Goal: Task Accomplishment & Management: Manage account settings

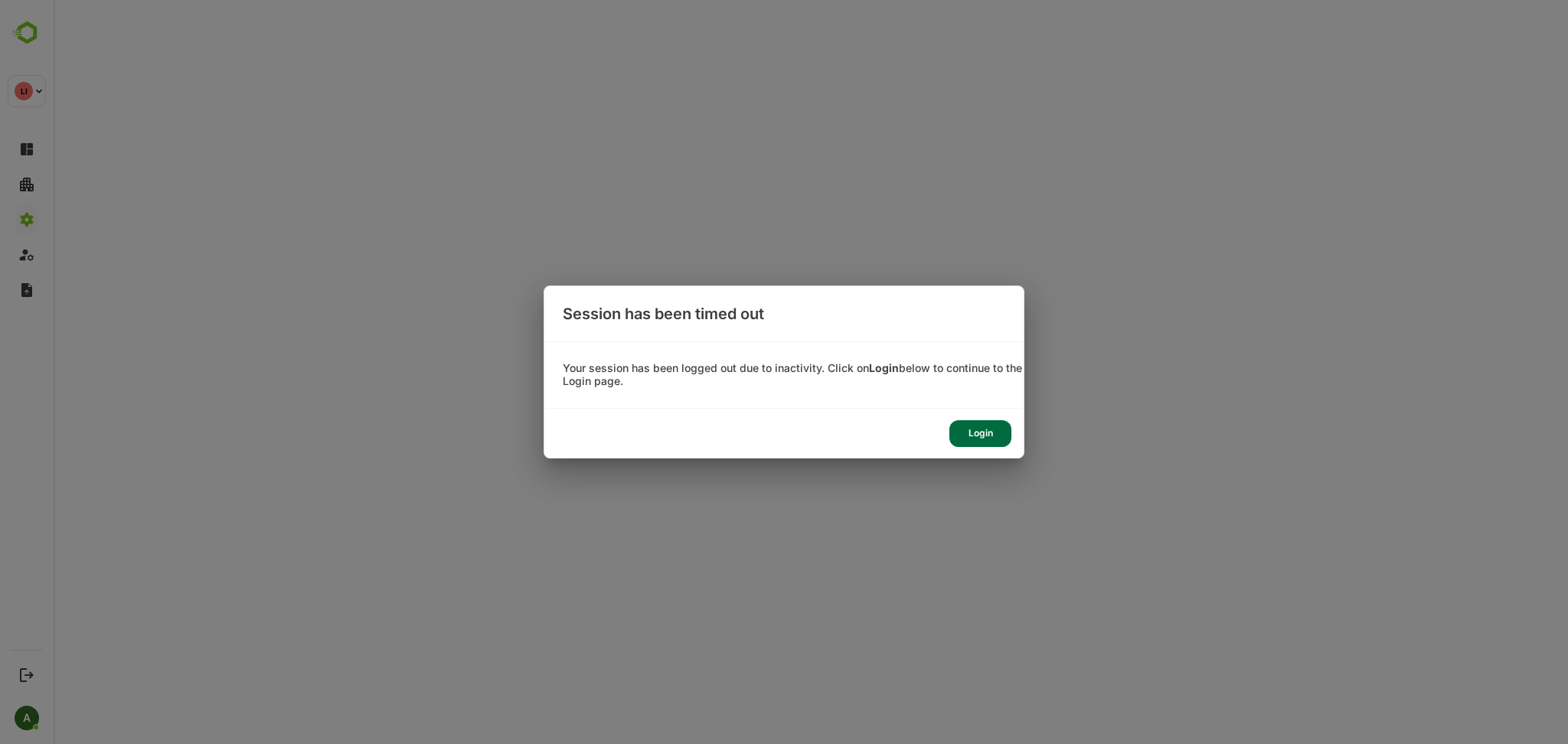
click at [970, 438] on div "Login" at bounding box center [980, 433] width 62 height 27
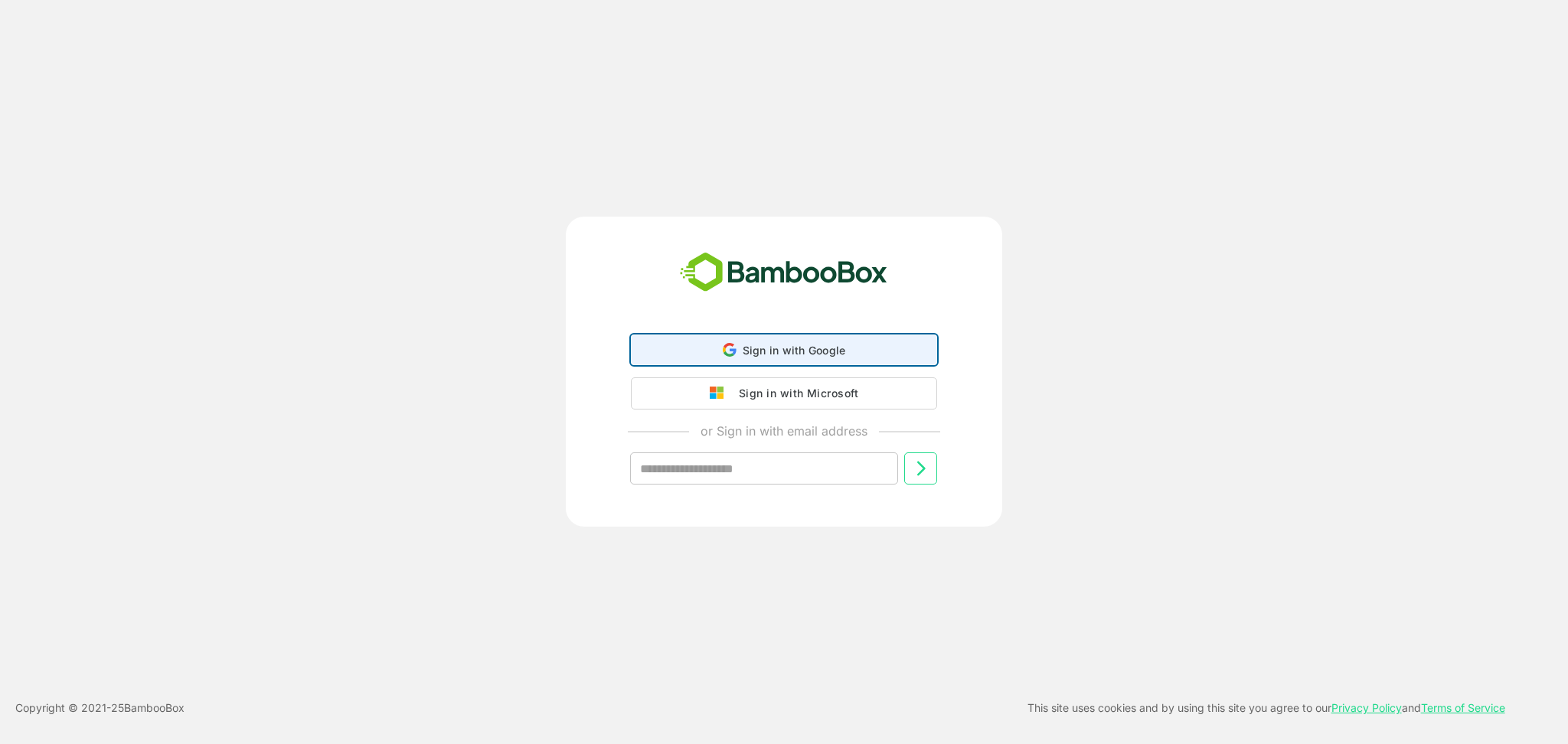
click at [856, 349] on div "Sign in with Google Sign in with Google. Opens in new tab" at bounding box center [784, 350] width 286 height 29
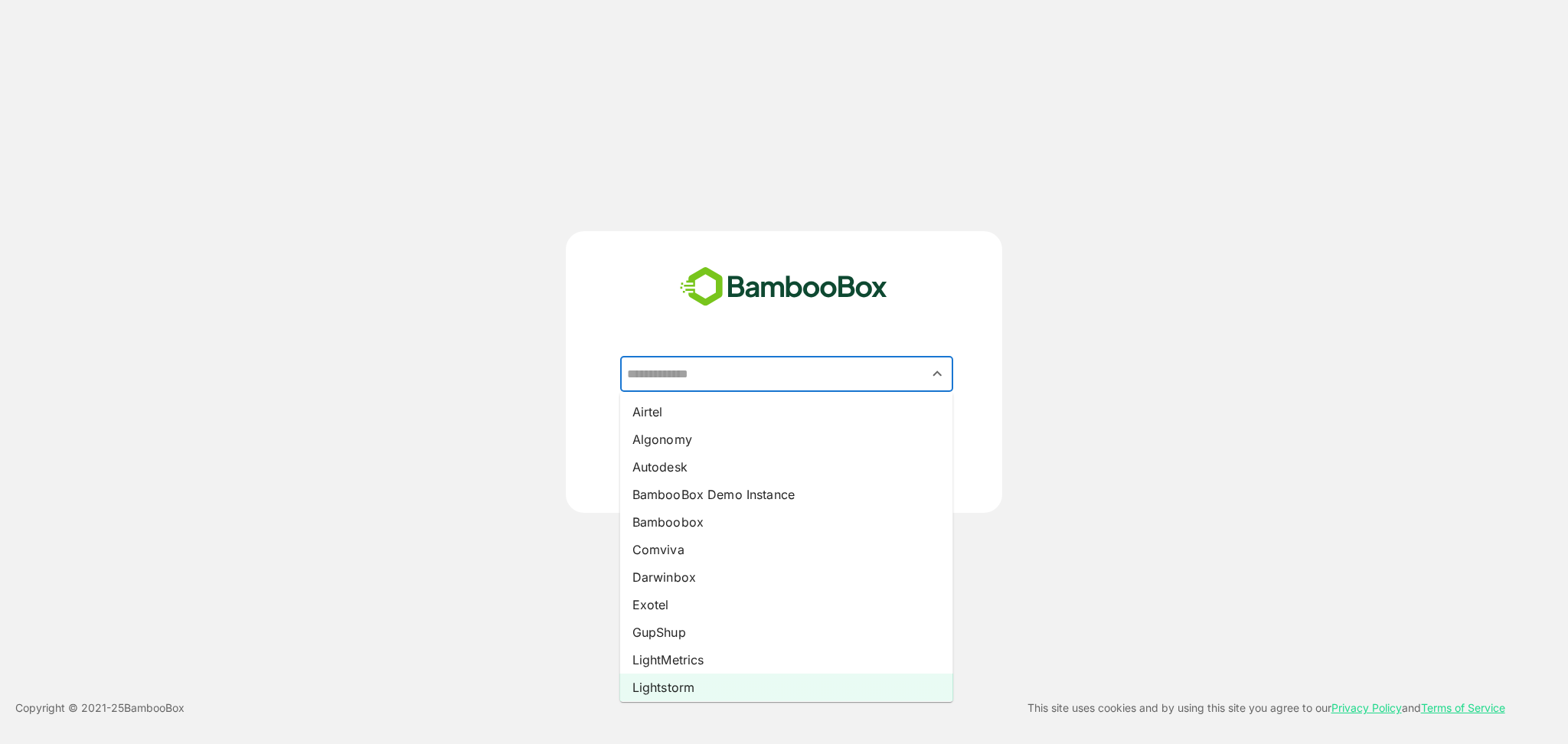
drag, startPoint x: 790, startPoint y: 377, endPoint x: 678, endPoint y: 674, distance: 317.4
click at [678, 674] on li "Lightstorm" at bounding box center [786, 687] width 333 height 27
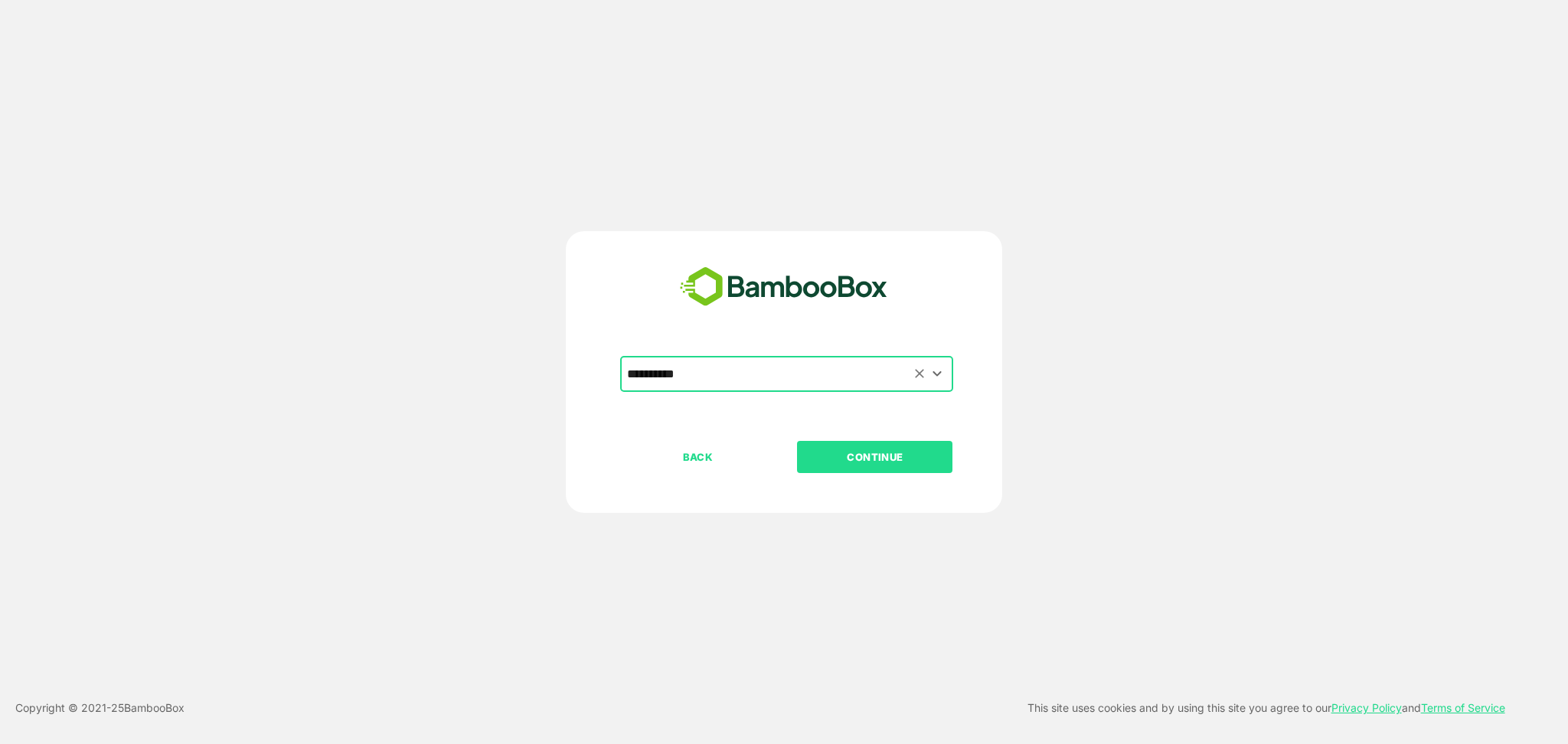
click at [716, 380] on input "**********" at bounding box center [786, 374] width 327 height 29
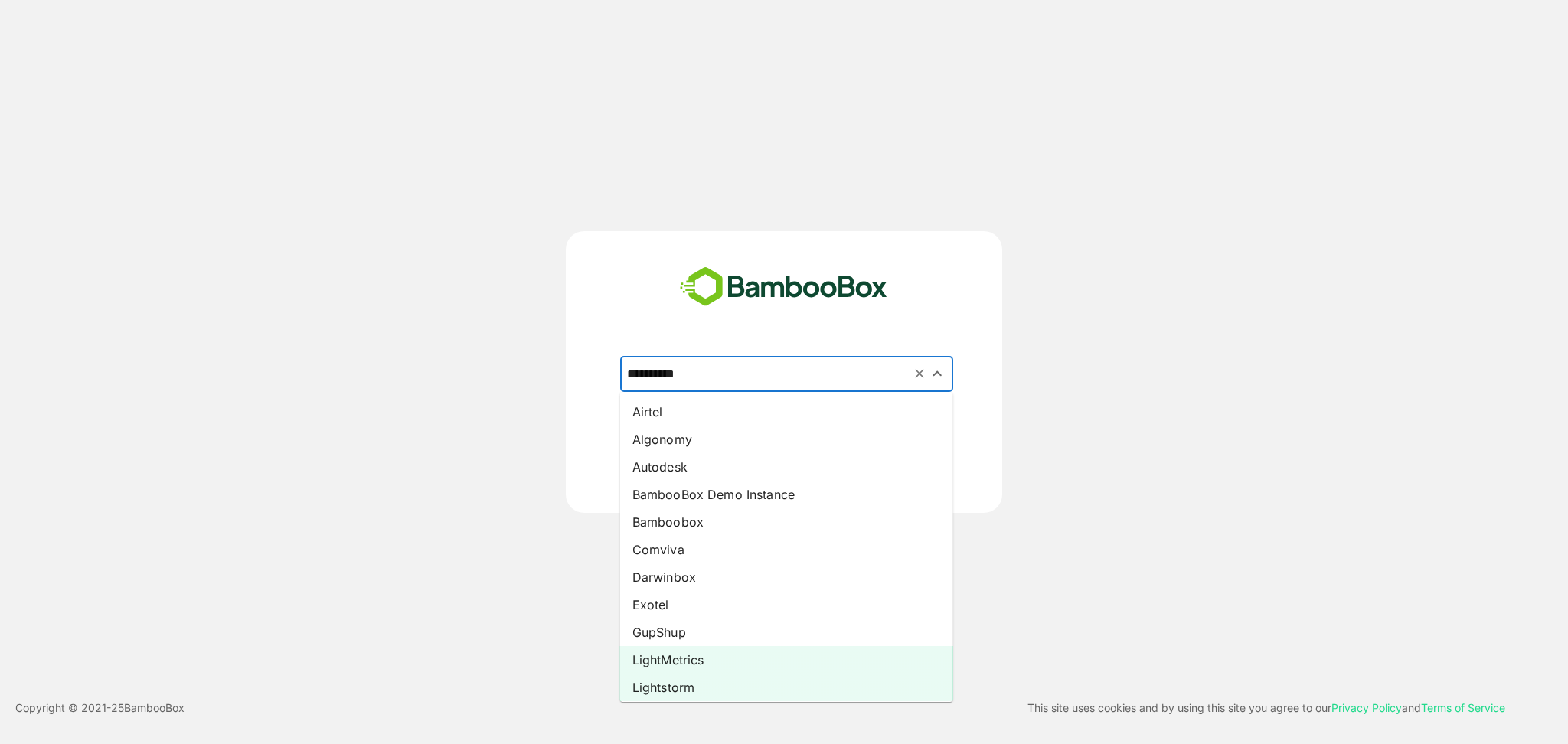
click at [702, 660] on li "LightMetrics" at bounding box center [786, 659] width 333 height 27
type input "**********"
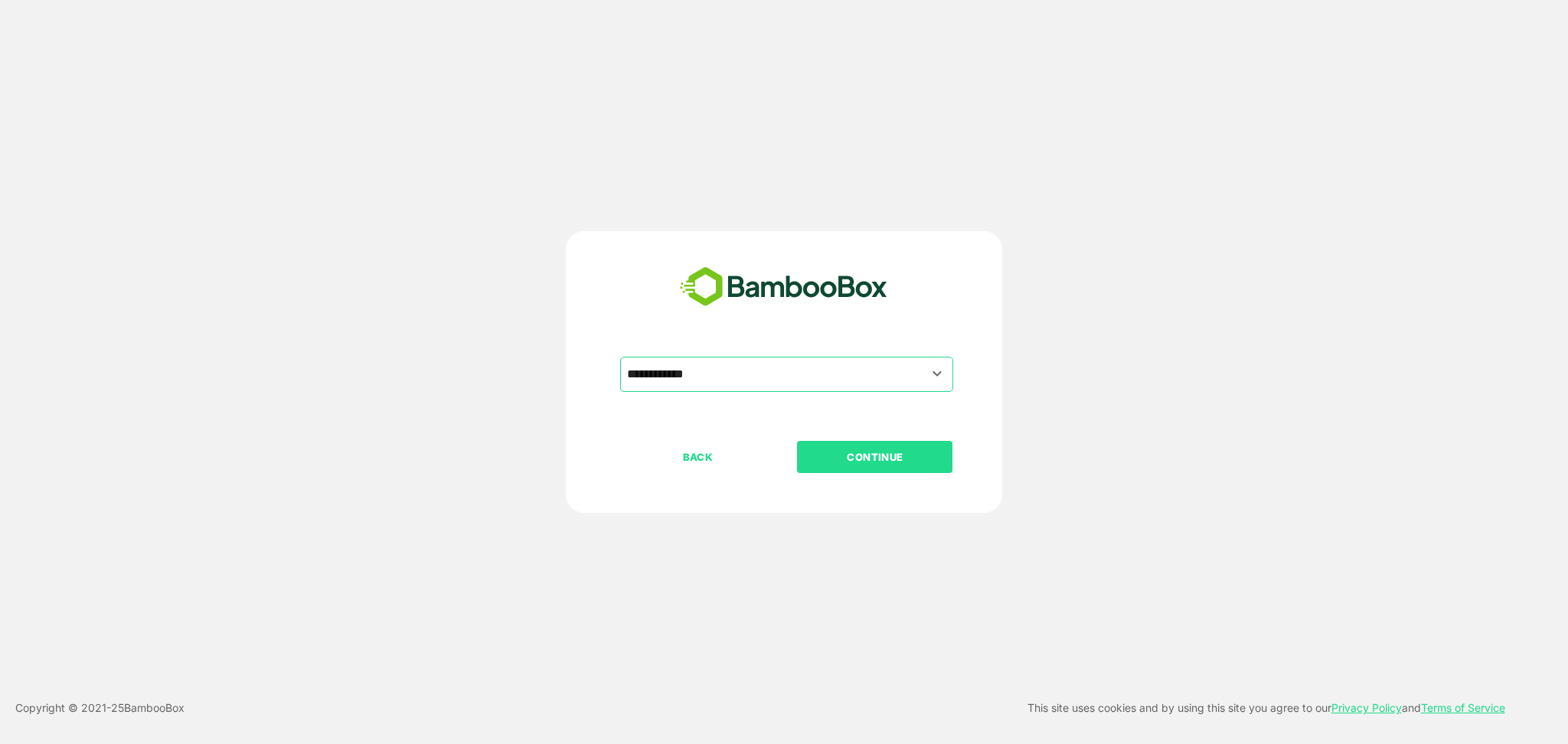
click at [893, 479] on div "BACK CONTINUE" at bounding box center [797, 506] width 354 height 130
click at [878, 449] on p "CONTINUE" at bounding box center [875, 457] width 153 height 17
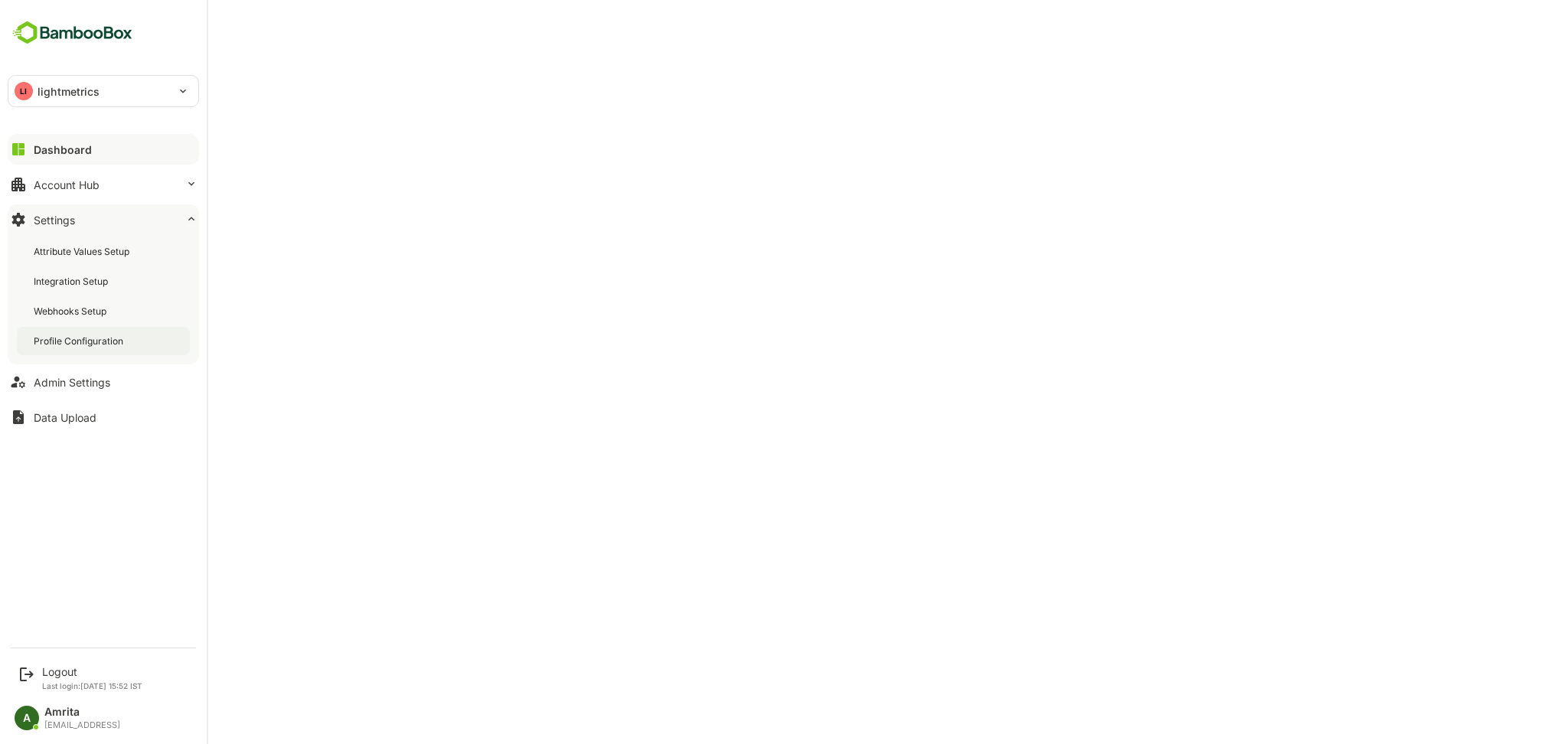
click at [94, 338] on div "Profile Configuration" at bounding box center [79, 341] width 93 height 13
click at [87, 399] on div "Dashboard Account Hub Settings Attribute Values Setup Integration Setup Webhook…" at bounding box center [103, 283] width 207 height 303
click at [79, 381] on div "Admin Settings" at bounding box center [72, 382] width 77 height 13
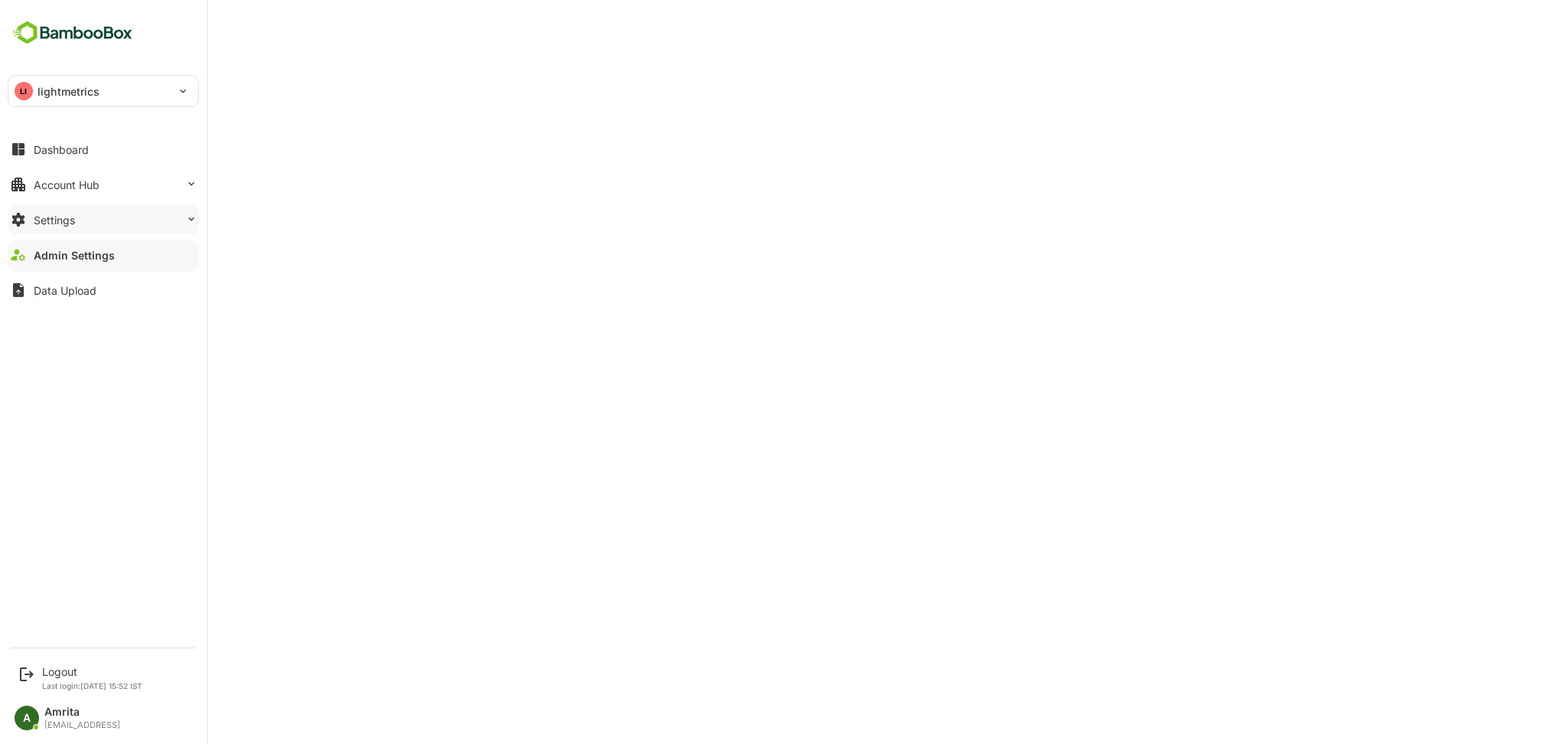
click at [87, 214] on button "Settings" at bounding box center [103, 220] width 192 height 31
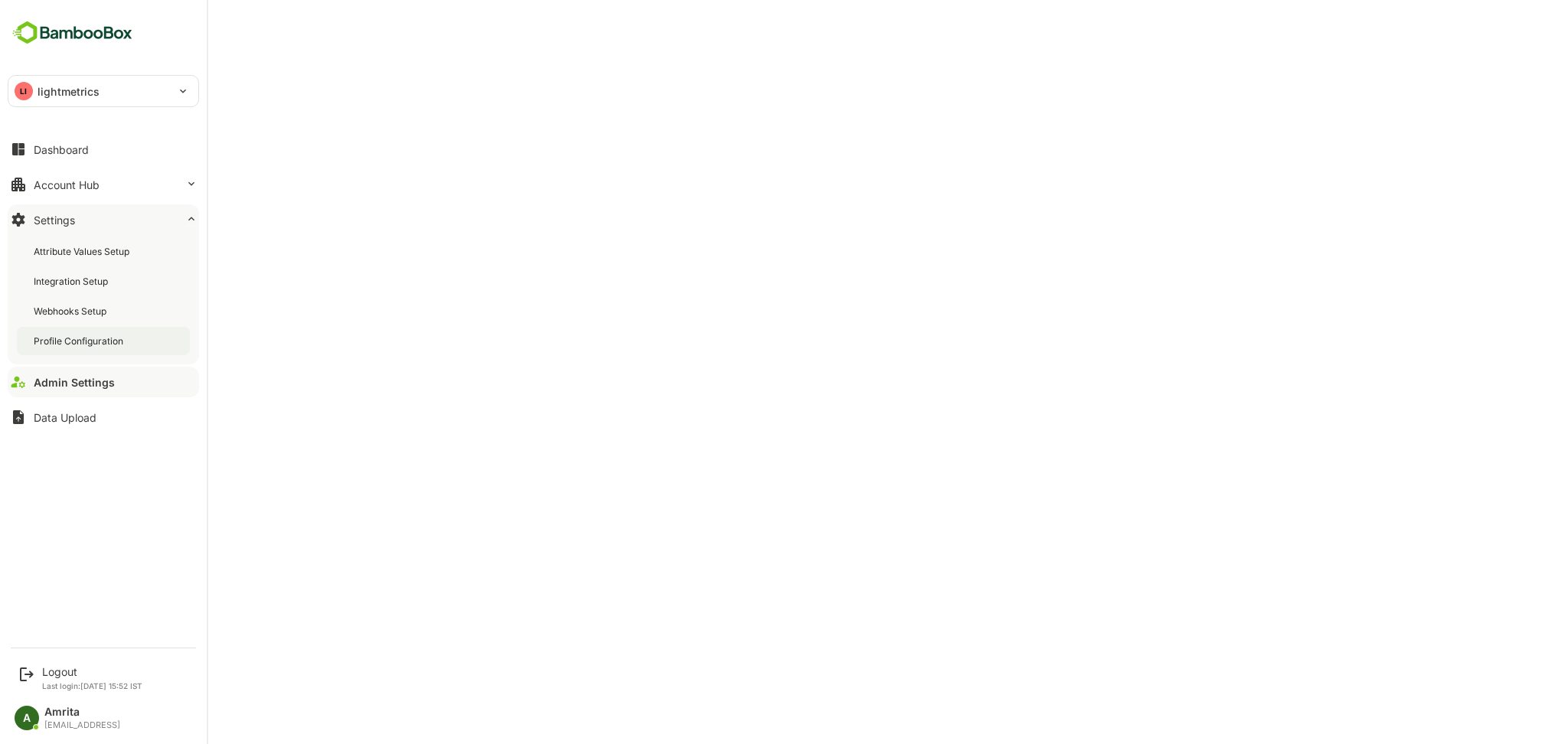
click at [136, 336] on div "Profile Configuration" at bounding box center [103, 341] width 173 height 28
click at [57, 674] on div "Logout" at bounding box center [92, 672] width 100 height 13
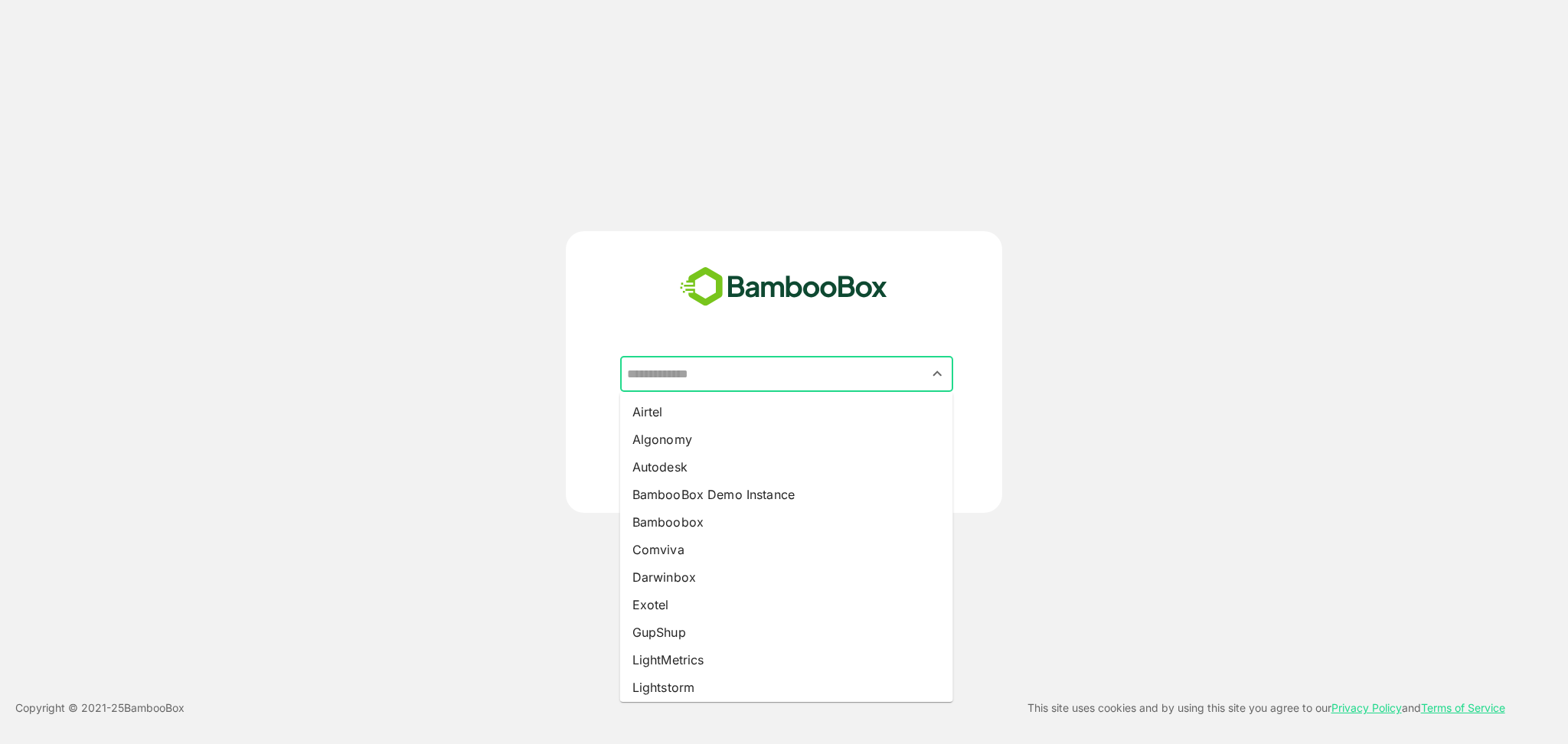
drag, startPoint x: 684, startPoint y: 374, endPoint x: 661, endPoint y: 361, distance: 26.4
click at [661, 361] on input "text" at bounding box center [786, 374] width 327 height 29
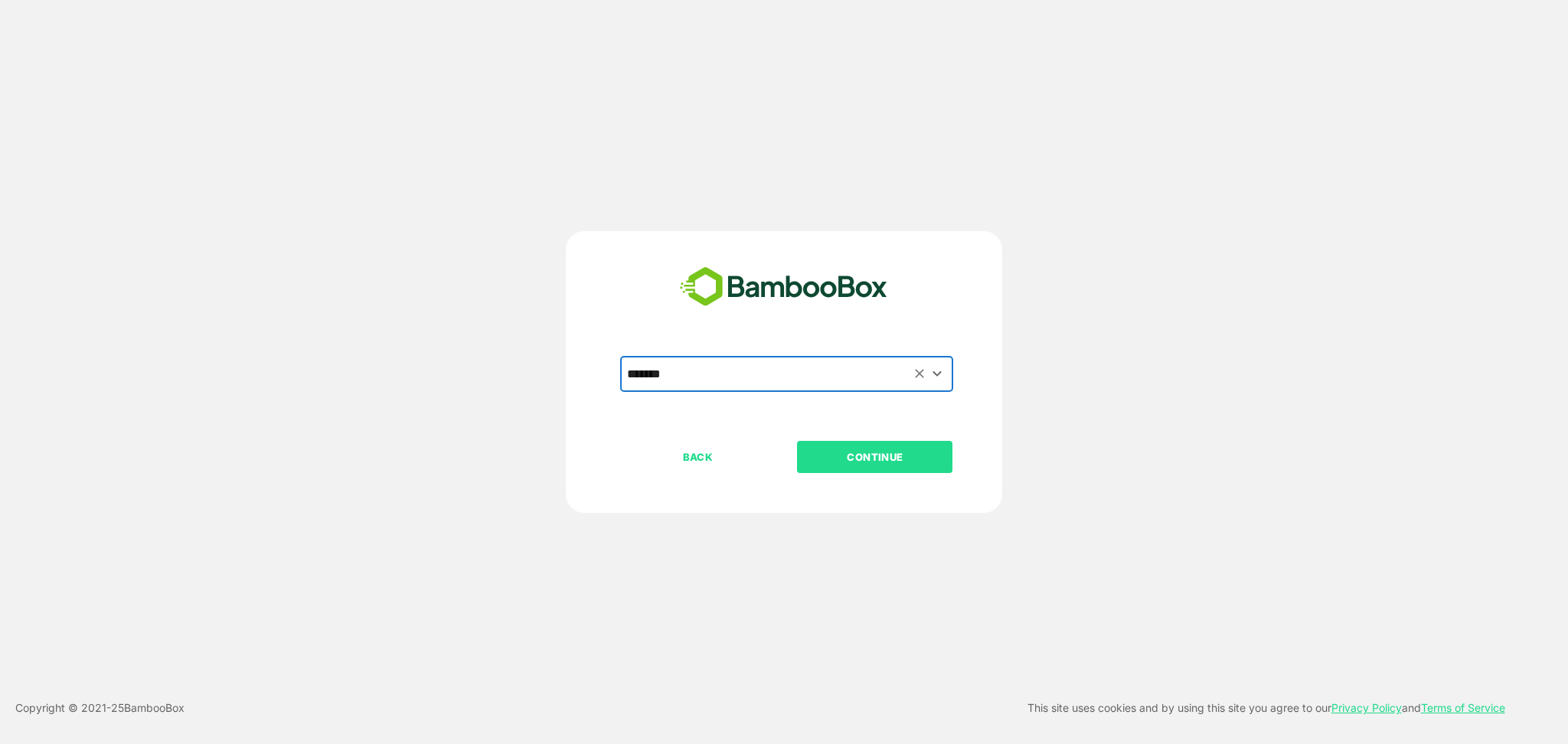
type input "*******"
click at [879, 466] on button "CONTINUE" at bounding box center [874, 457] width 155 height 32
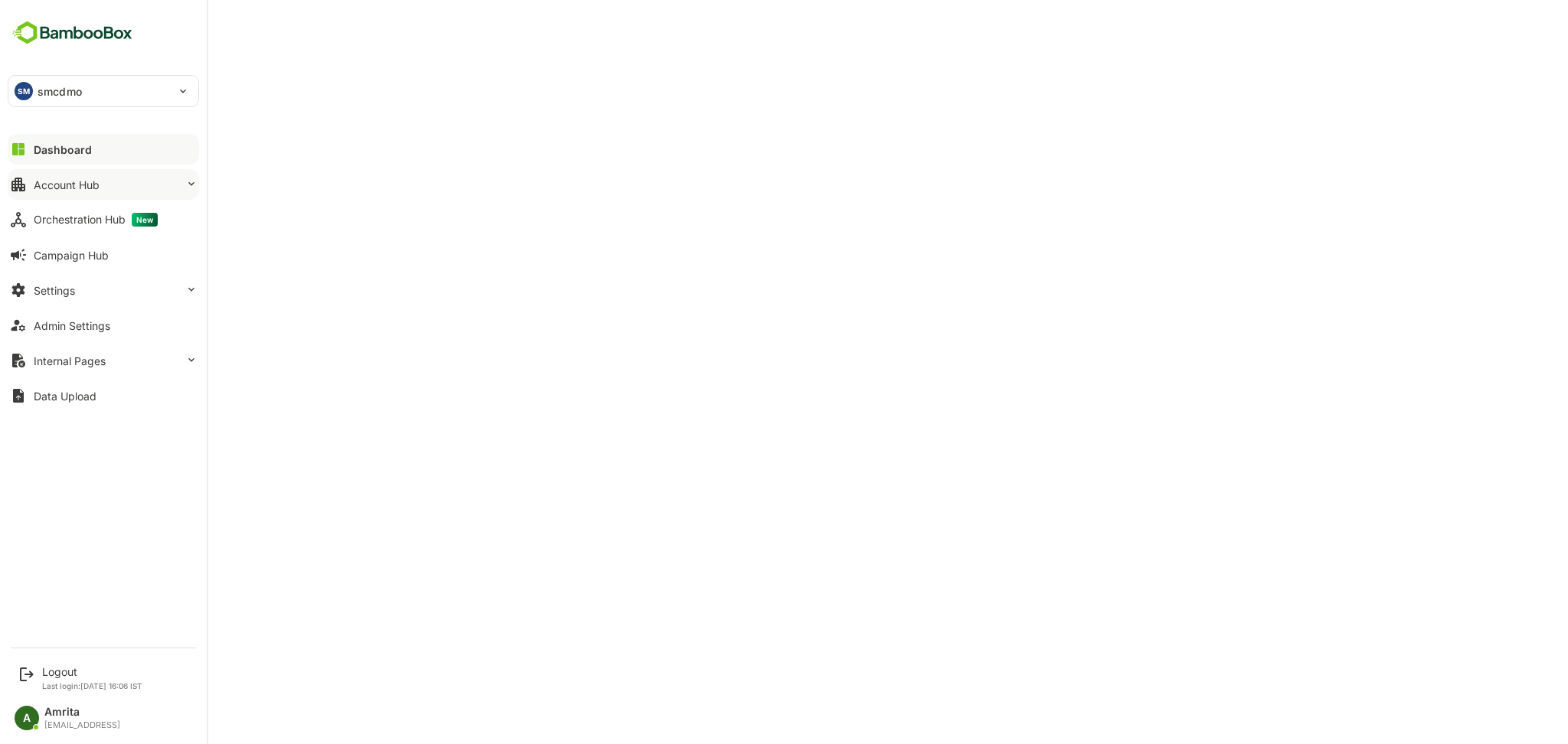
click at [40, 188] on div "Account Hub" at bounding box center [66, 185] width 65 height 13
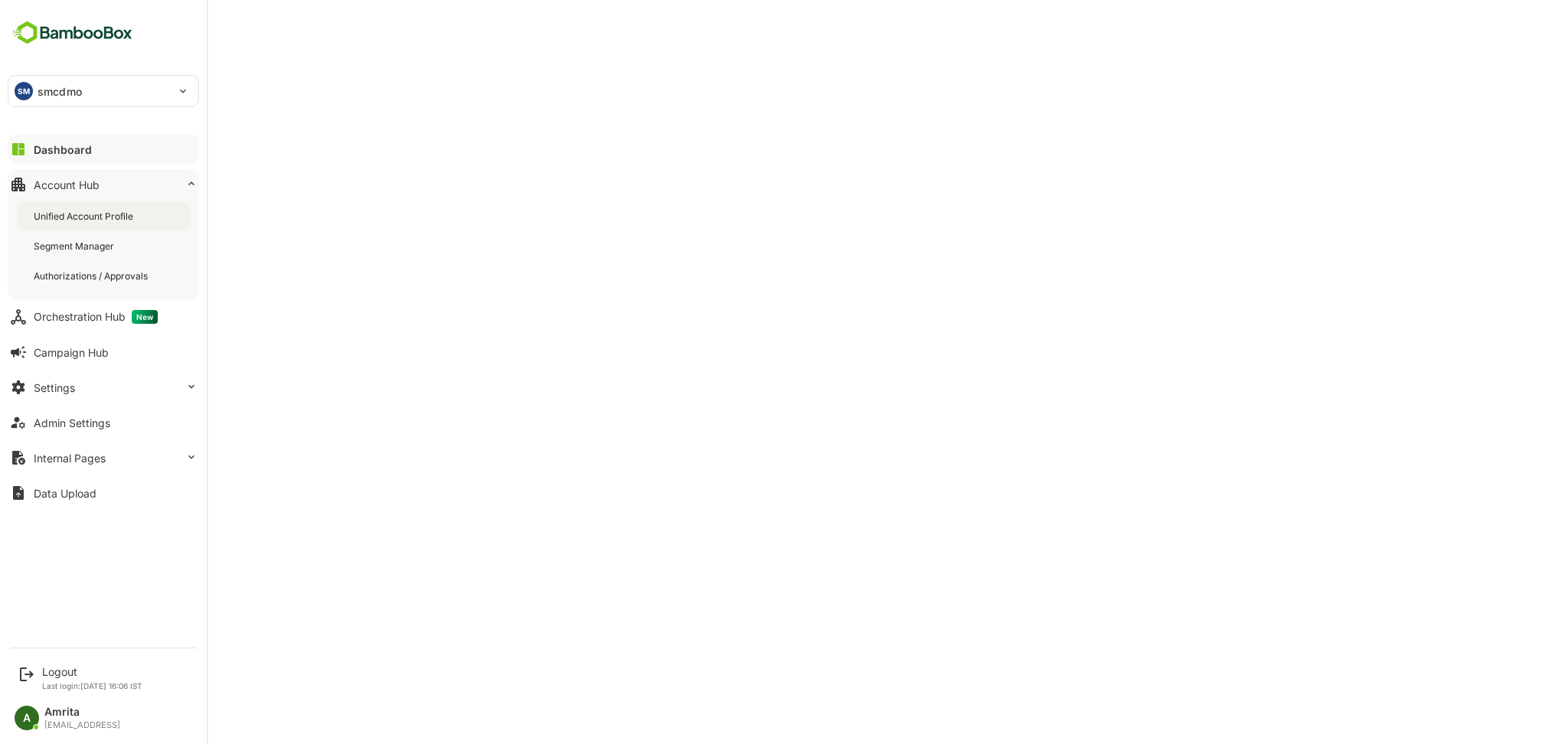
click at [137, 220] on div "Unified Account Profile" at bounding box center [85, 216] width 103 height 13
click at [74, 102] on div "SM smcdmo" at bounding box center [94, 91] width 171 height 31
click at [62, 171] on p "lmcdmo" at bounding box center [56, 170] width 41 height 16
click at [41, 89] on p "lmcdmo" at bounding box center [58, 91] width 41 height 16
click at [304, 338] on div at bounding box center [784, 372] width 1568 height 744
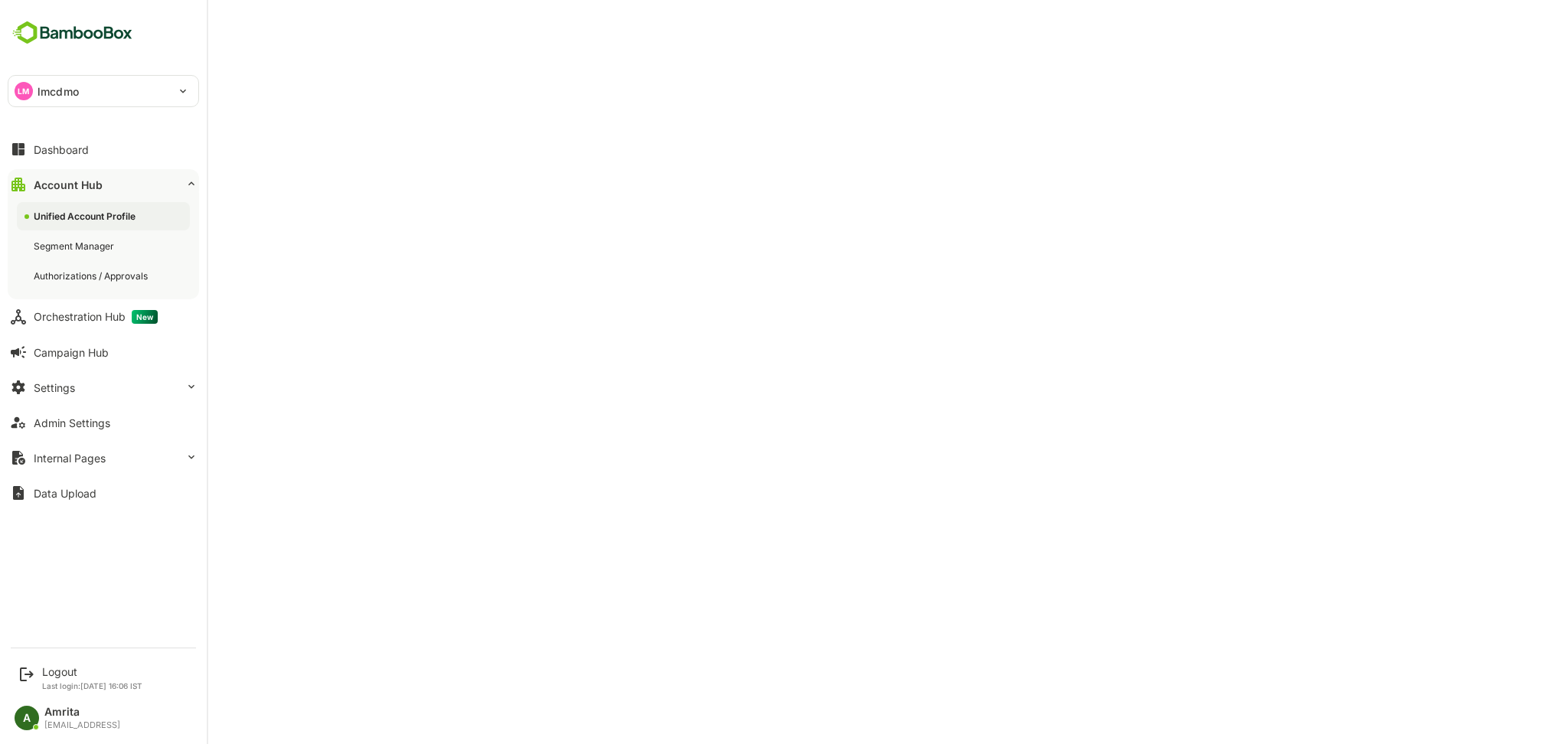
click at [71, 98] on p "lmcdmo" at bounding box center [58, 91] width 41 height 16
click at [70, 141] on li "SM smcdmo" at bounding box center [106, 133] width 192 height 34
click at [88, 391] on div "Admin Settings" at bounding box center [72, 388] width 77 height 13
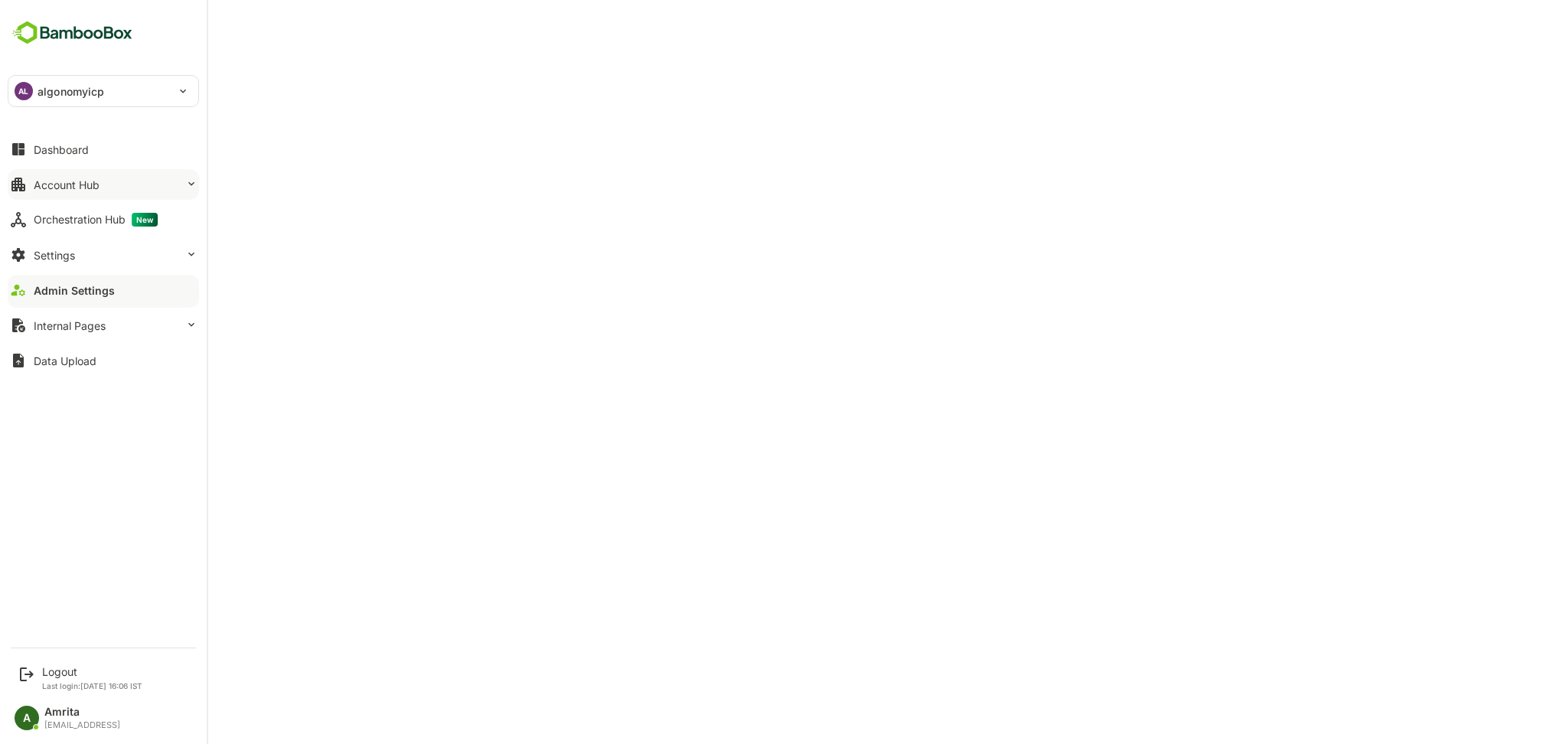
click at [29, 194] on button "Account Hub" at bounding box center [103, 184] width 192 height 31
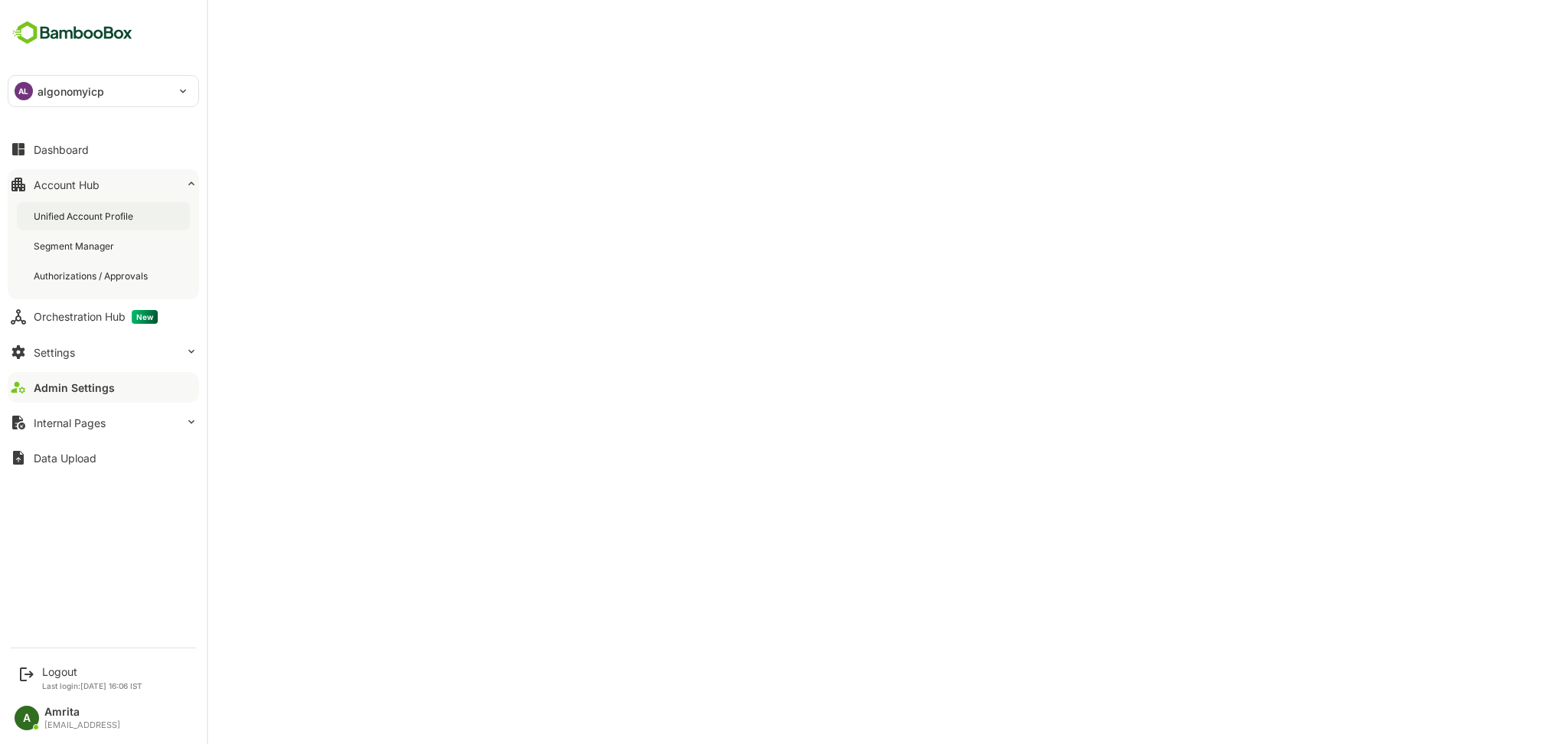
click at [59, 225] on div "Unified Account Profile" at bounding box center [103, 216] width 173 height 28
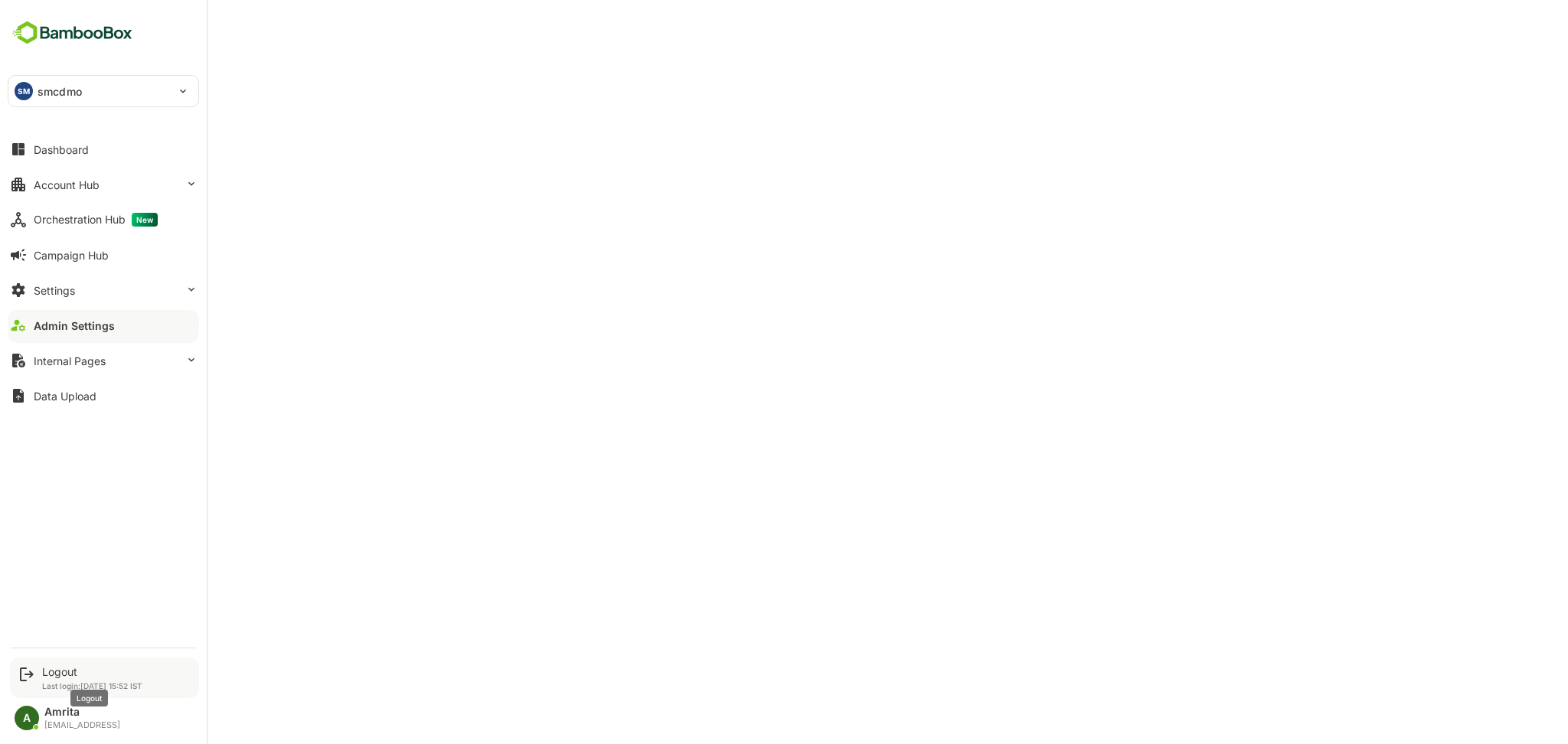
click at [69, 669] on div "Logout" at bounding box center [92, 672] width 100 height 13
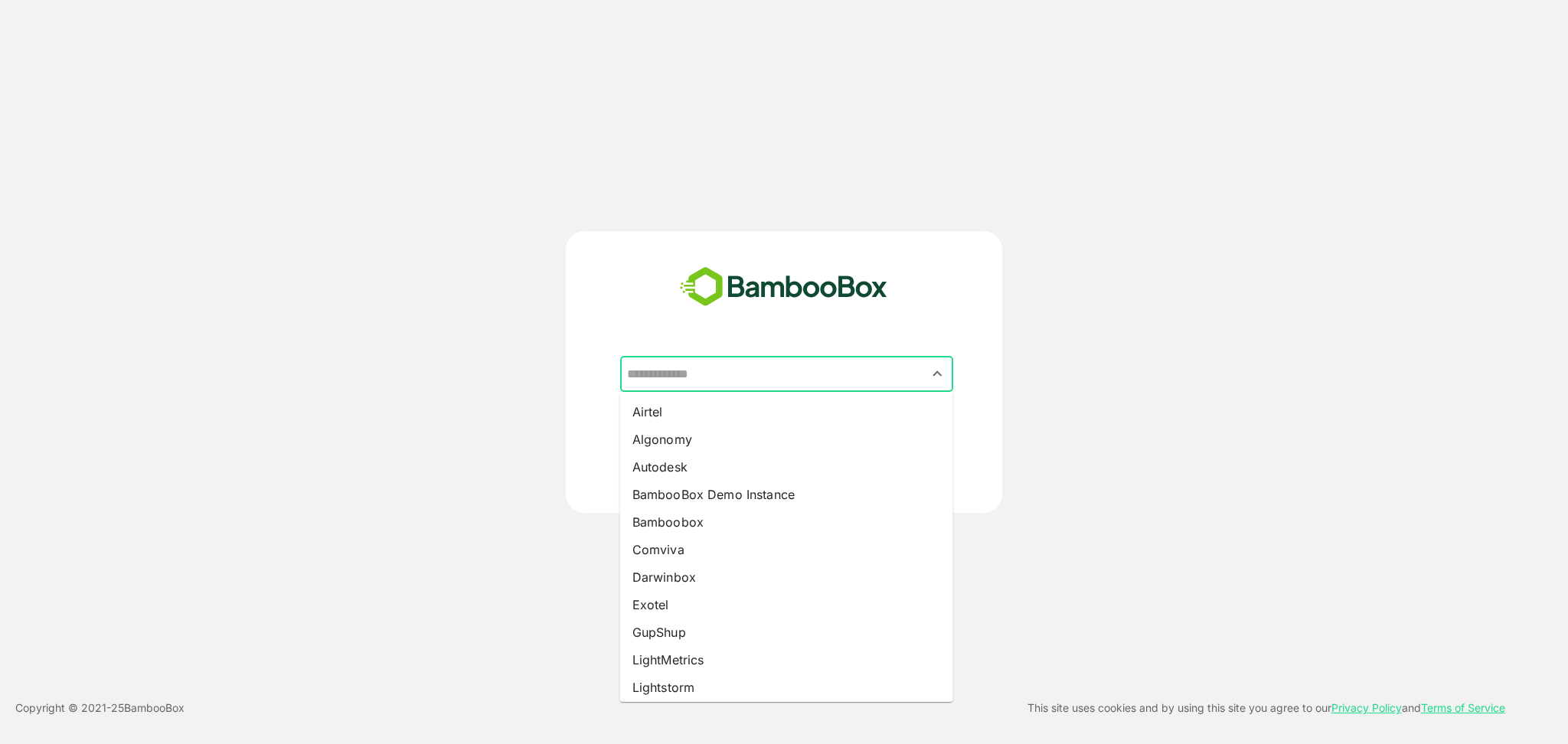
click at [694, 369] on input "text" at bounding box center [786, 374] width 327 height 29
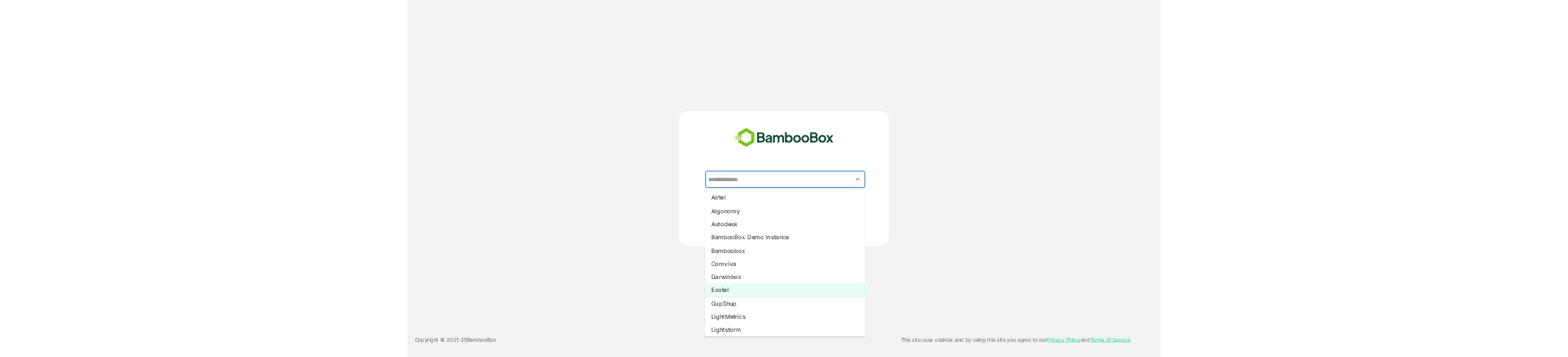
scroll to position [15, 0]
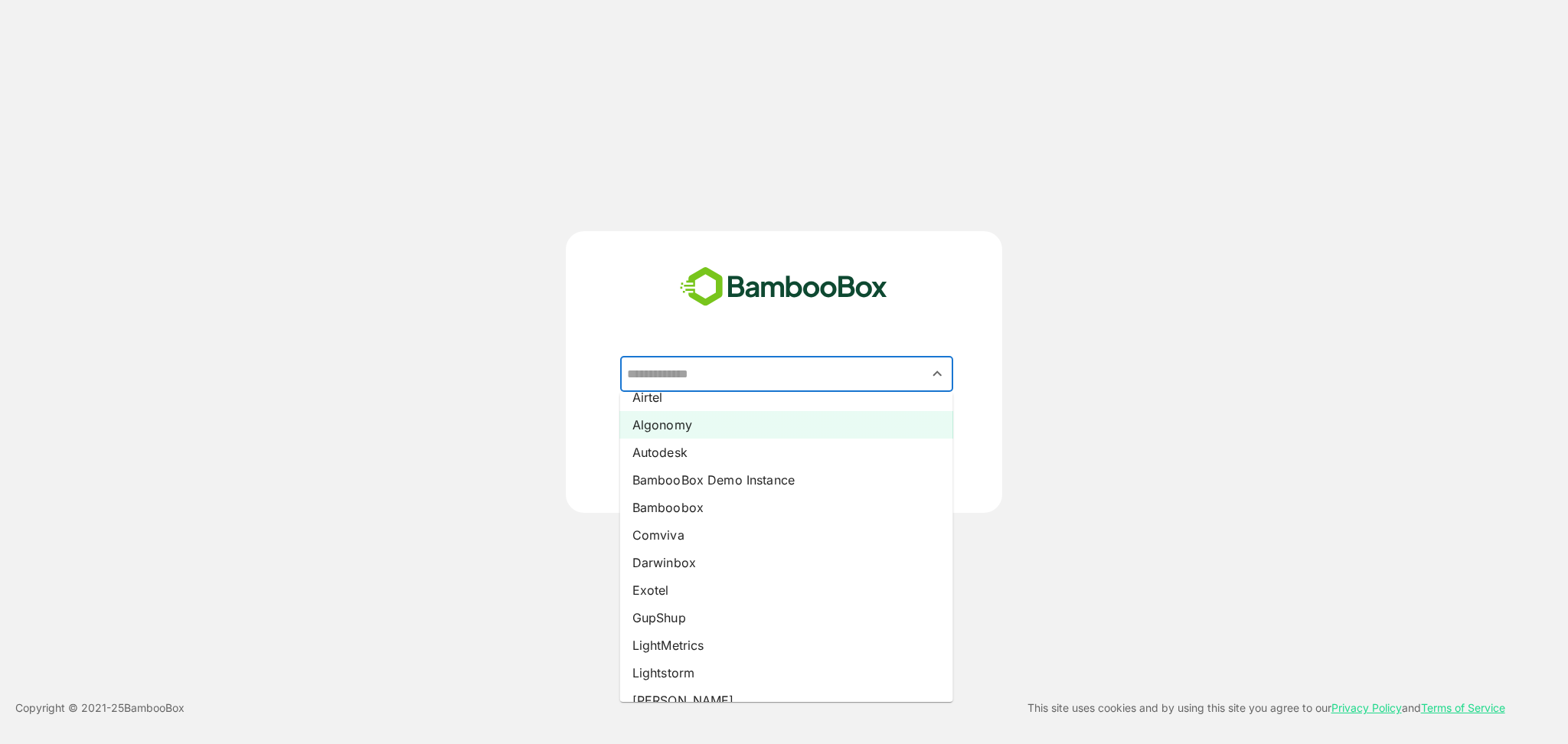
click at [676, 430] on li "Algonomy" at bounding box center [786, 424] width 333 height 27
type input "********"
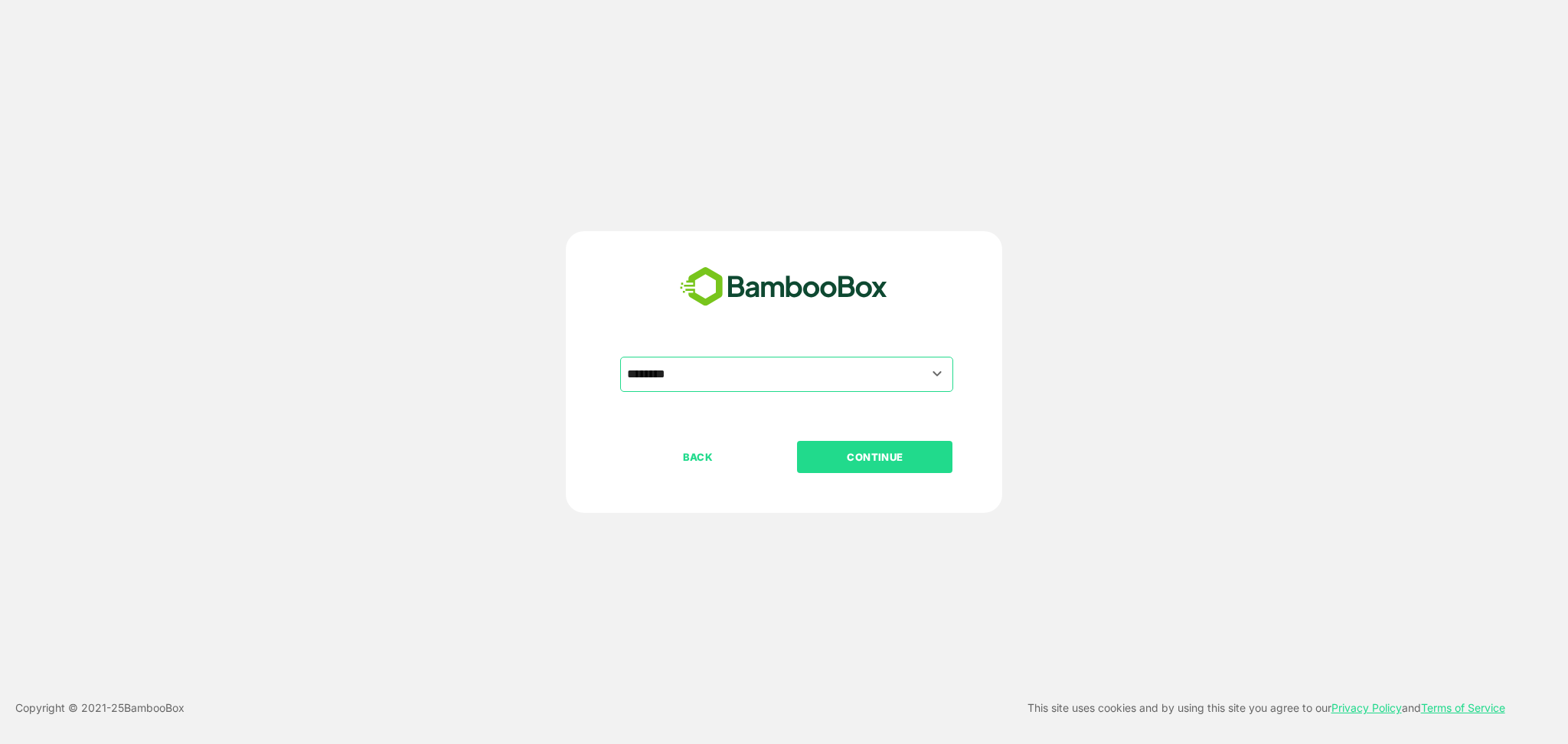
click at [878, 460] on p "CONTINUE" at bounding box center [875, 457] width 153 height 17
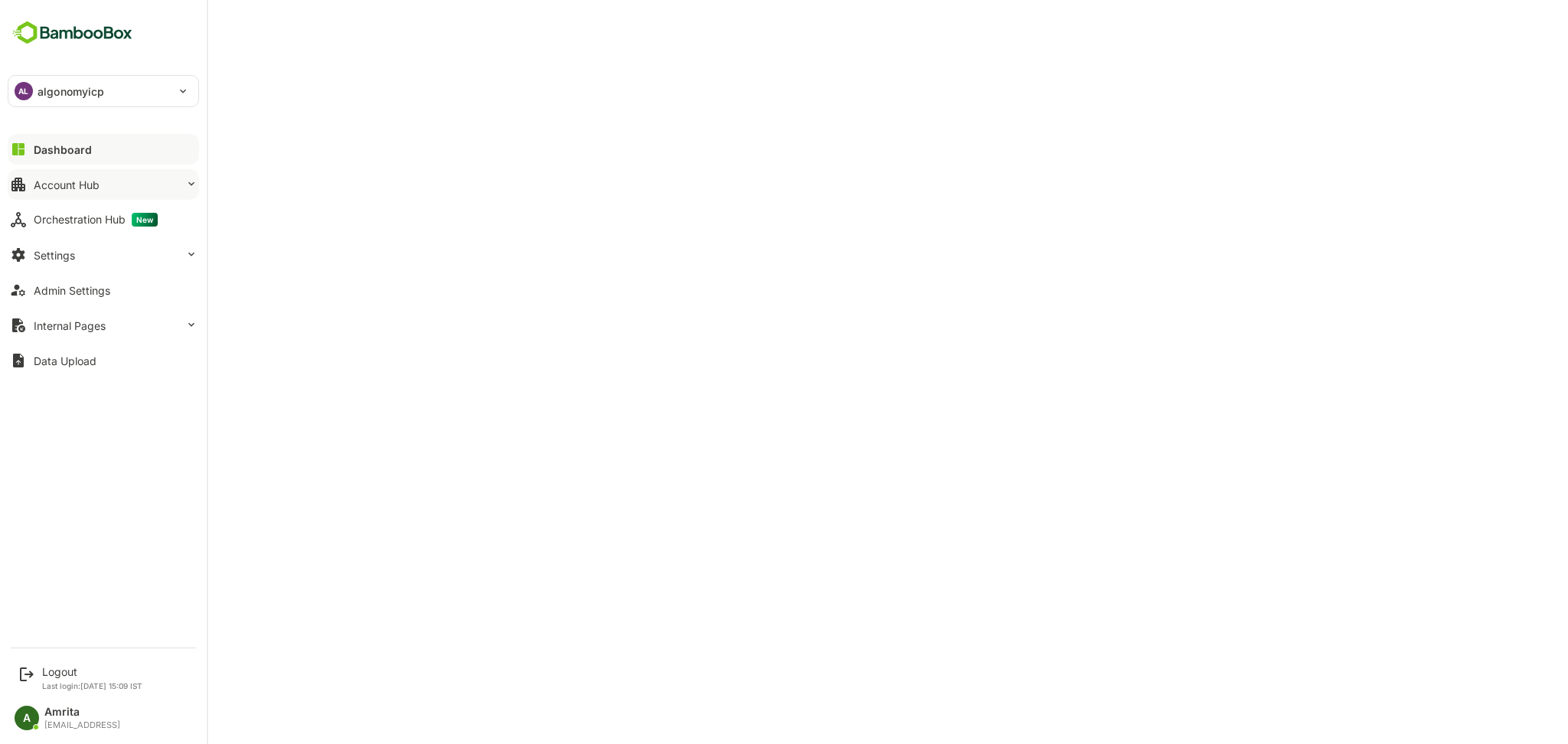
click at [95, 183] on div "Account Hub" at bounding box center [66, 185] width 65 height 13
click at [32, 188] on button "Account Hub" at bounding box center [103, 184] width 192 height 31
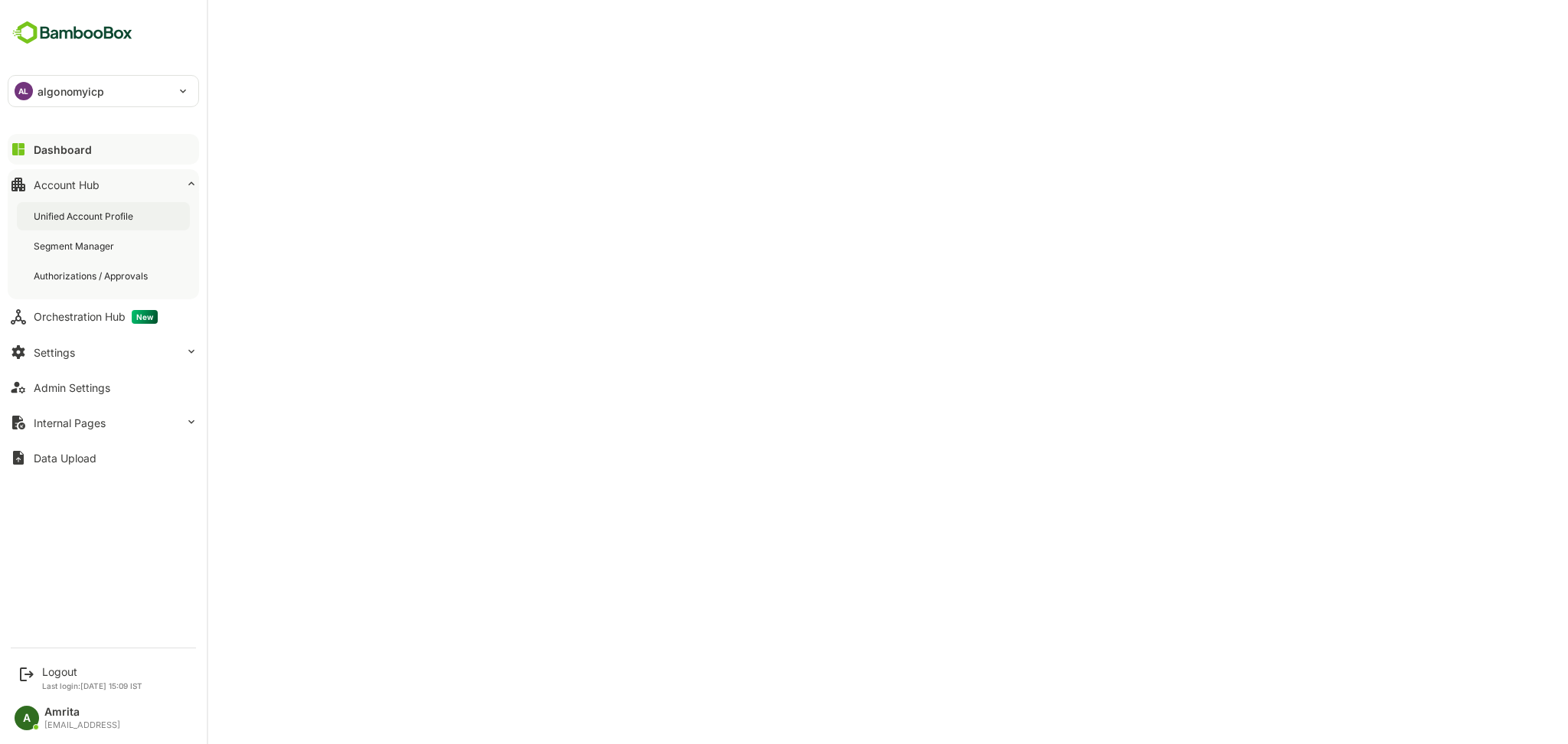
click at [92, 219] on div "Unified Account Profile" at bounding box center [85, 216] width 103 height 13
click at [62, 454] on div "Data Upload" at bounding box center [65, 458] width 63 height 13
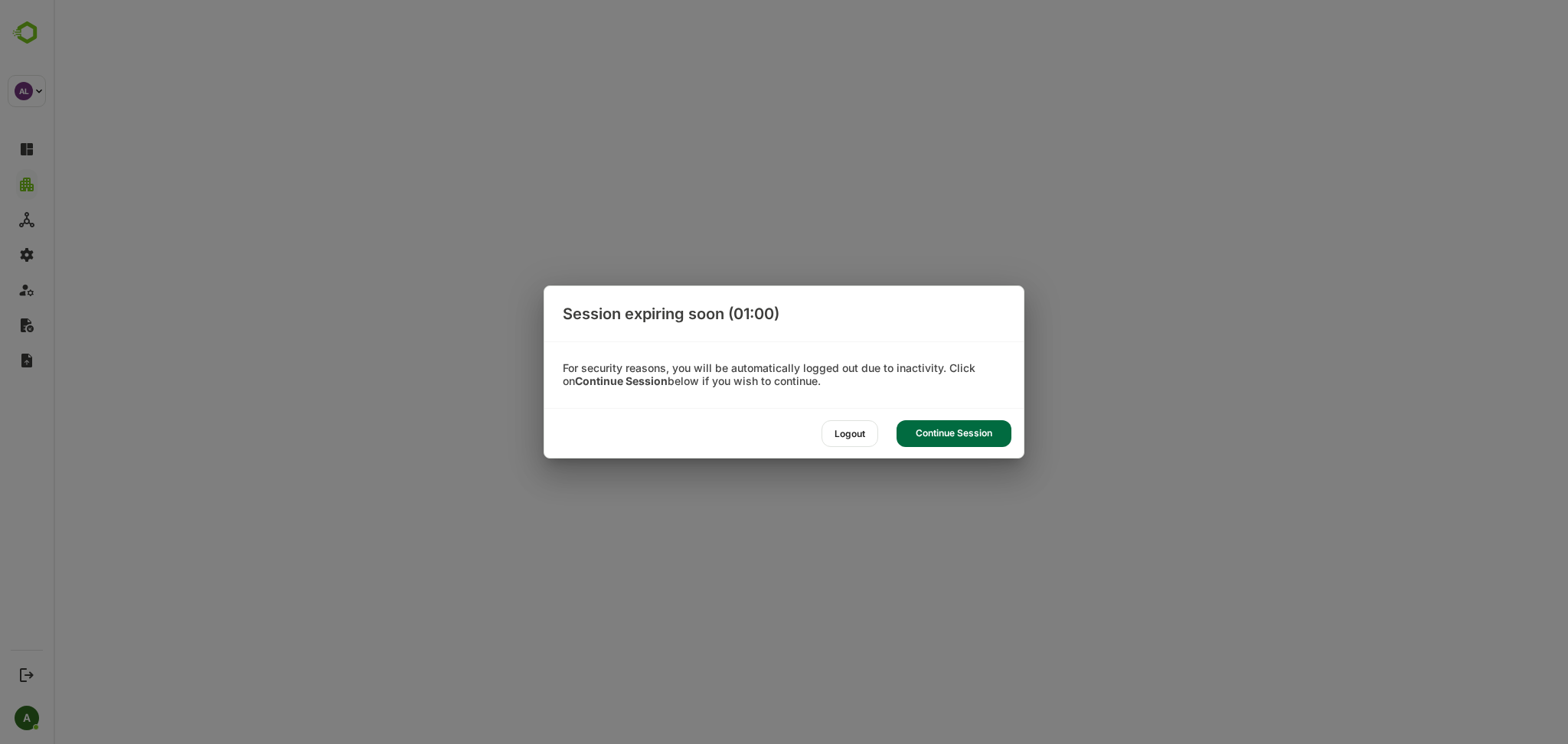
click at [948, 429] on div "Continue Session" at bounding box center [954, 433] width 115 height 27
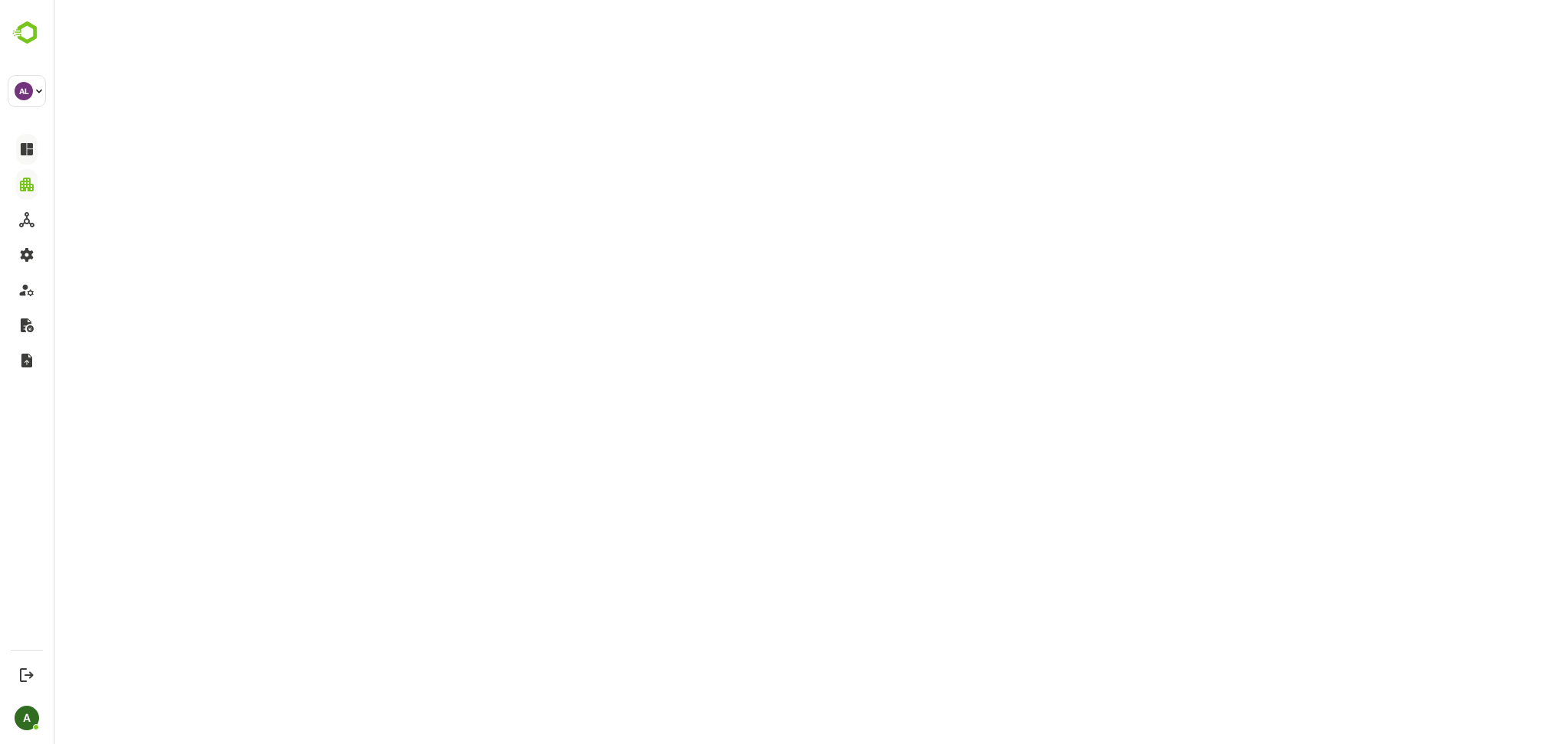
click at [31, 142] on button at bounding box center [26, 149] width 21 height 31
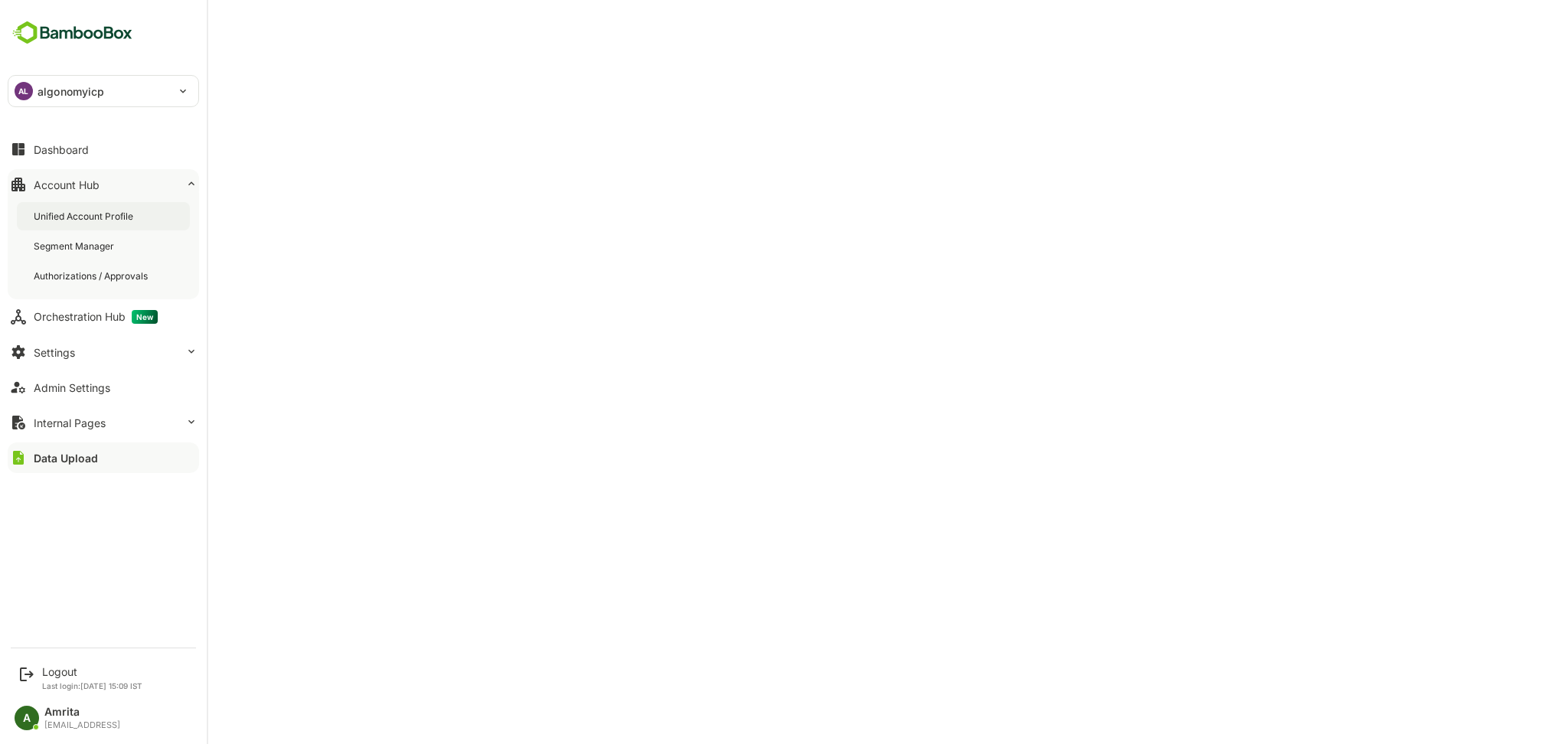
click at [137, 213] on div "Unified Account Profile" at bounding box center [103, 216] width 173 height 28
click at [57, 152] on div "Dashboard" at bounding box center [61, 150] width 55 height 13
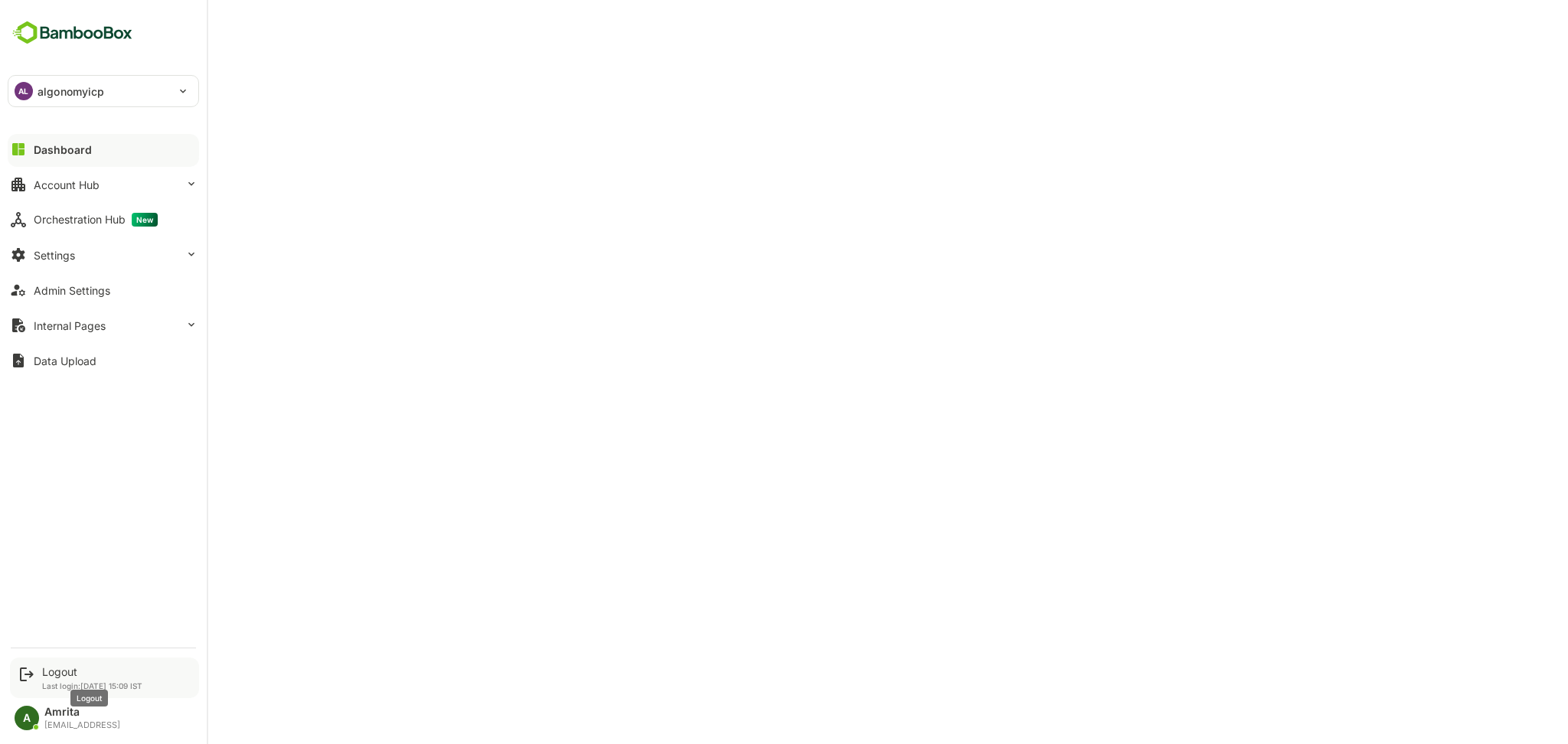
click at [62, 674] on div "Logout" at bounding box center [92, 672] width 100 height 13
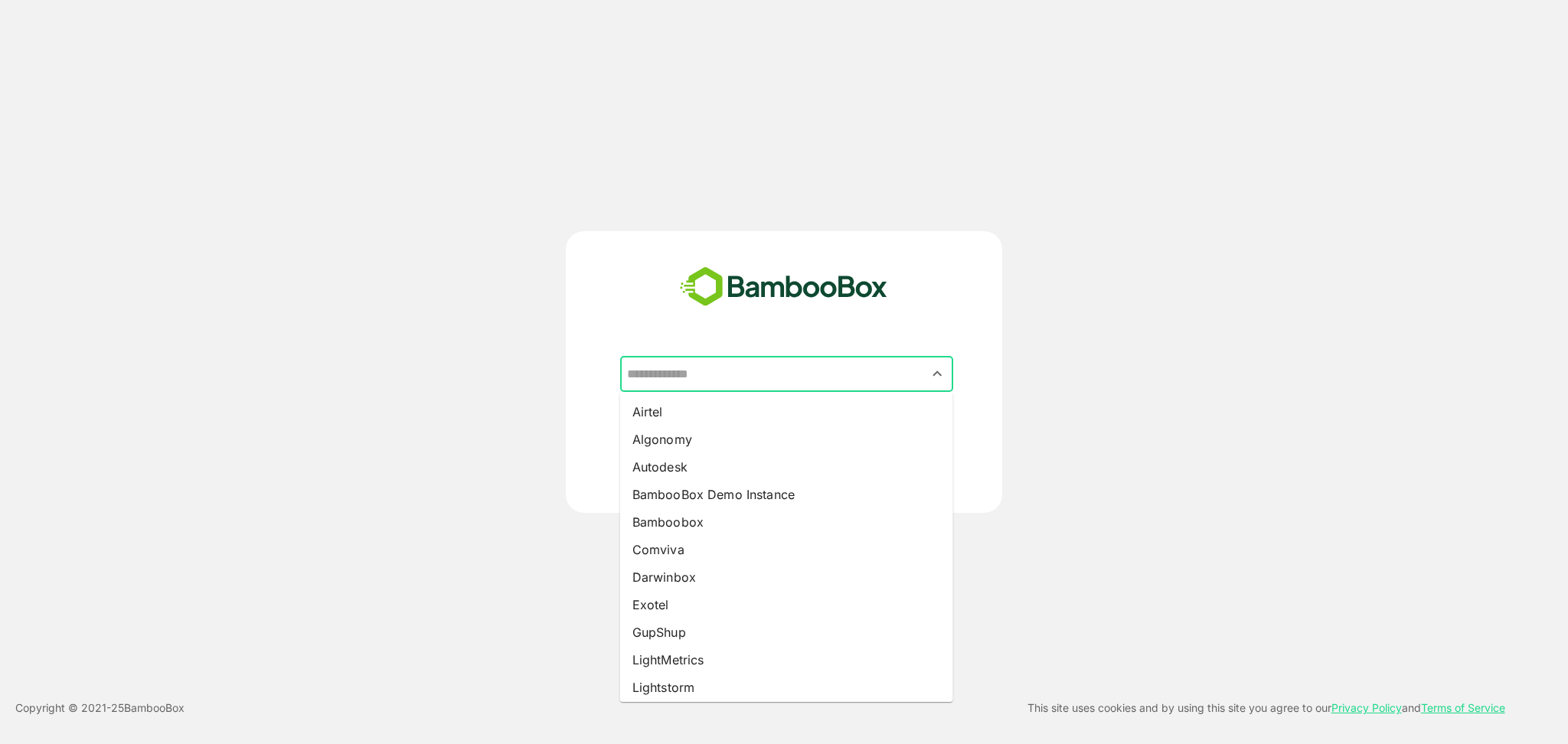
click at [720, 382] on input "text" at bounding box center [786, 374] width 327 height 29
click at [714, 441] on li "Algonomy" at bounding box center [786, 438] width 333 height 27
type input "********"
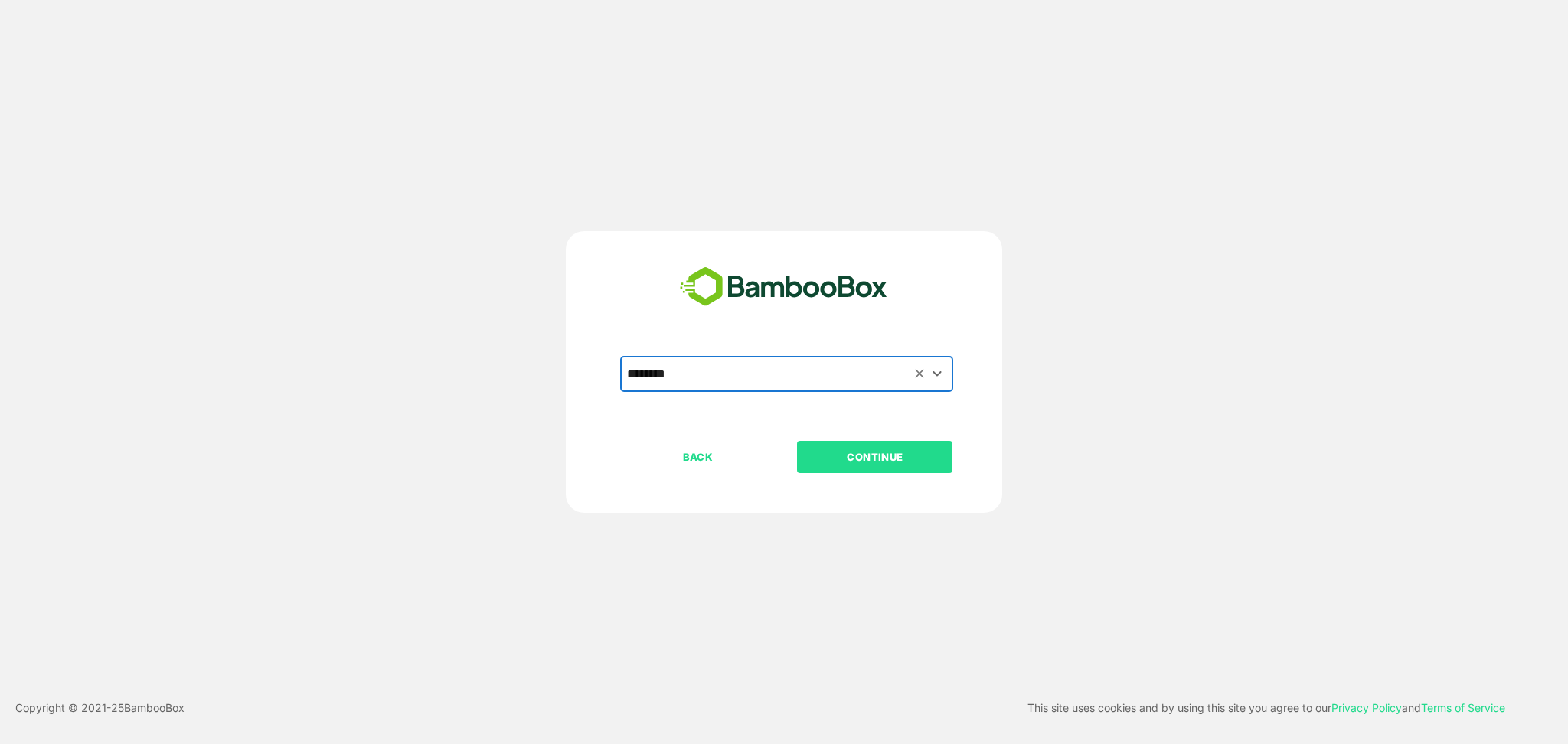
click at [817, 445] on button "CONTINUE" at bounding box center [874, 457] width 155 height 32
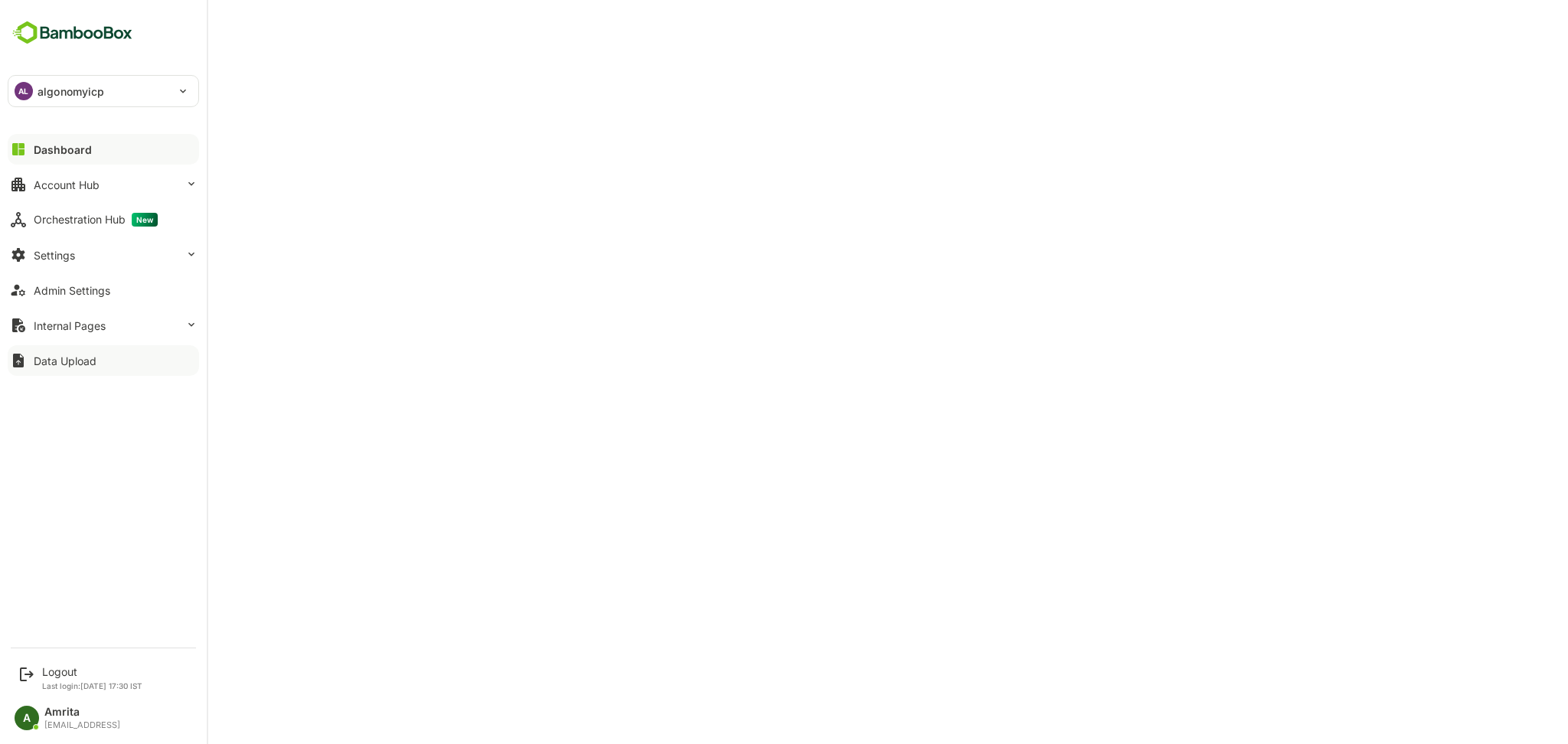
click at [94, 356] on div "Data Upload" at bounding box center [65, 361] width 63 height 13
click at [116, 191] on button "Account Hub" at bounding box center [103, 184] width 192 height 31
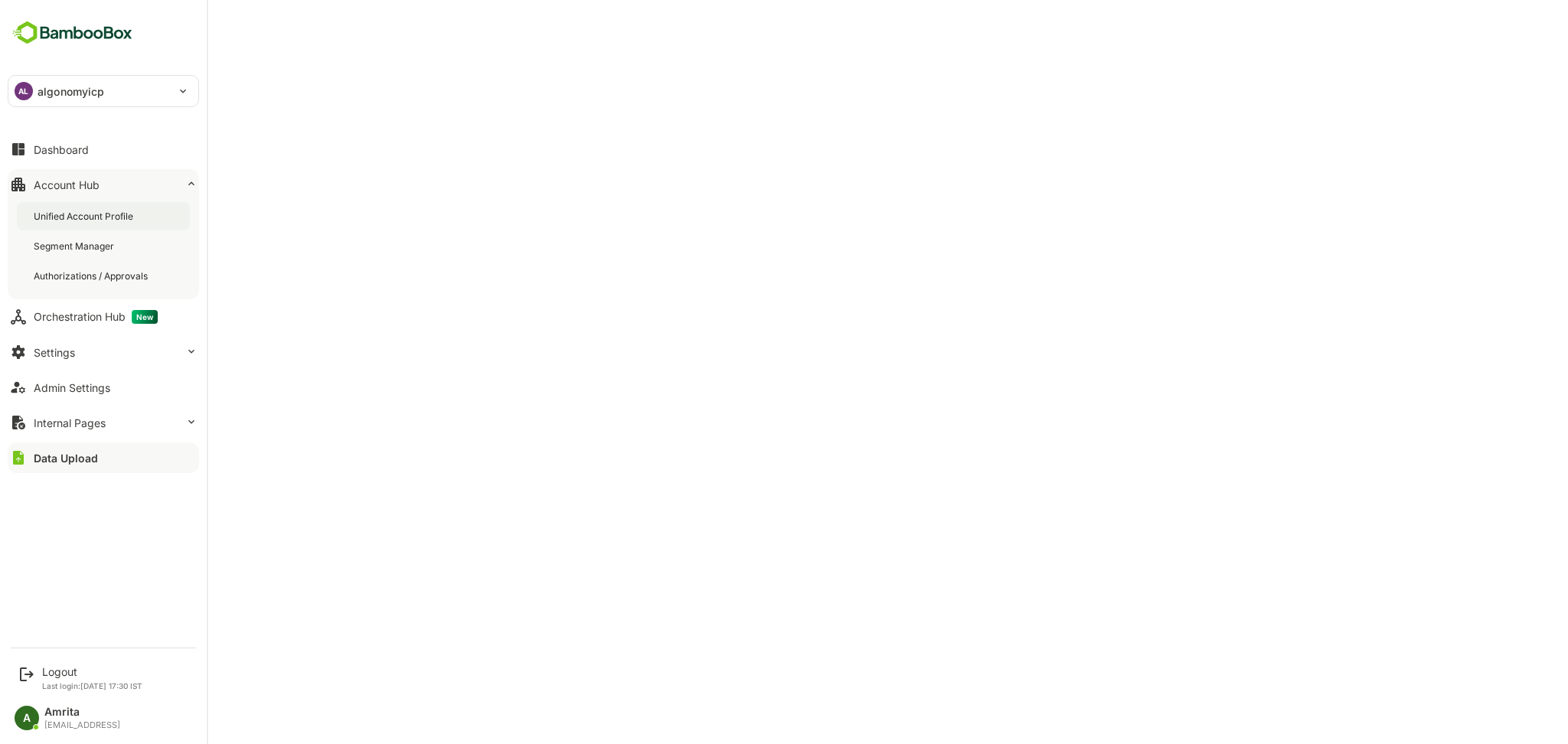
click at [108, 207] on div "Unified Account Profile" at bounding box center [103, 216] width 173 height 28
click at [65, 678] on div "Logout" at bounding box center [92, 672] width 100 height 13
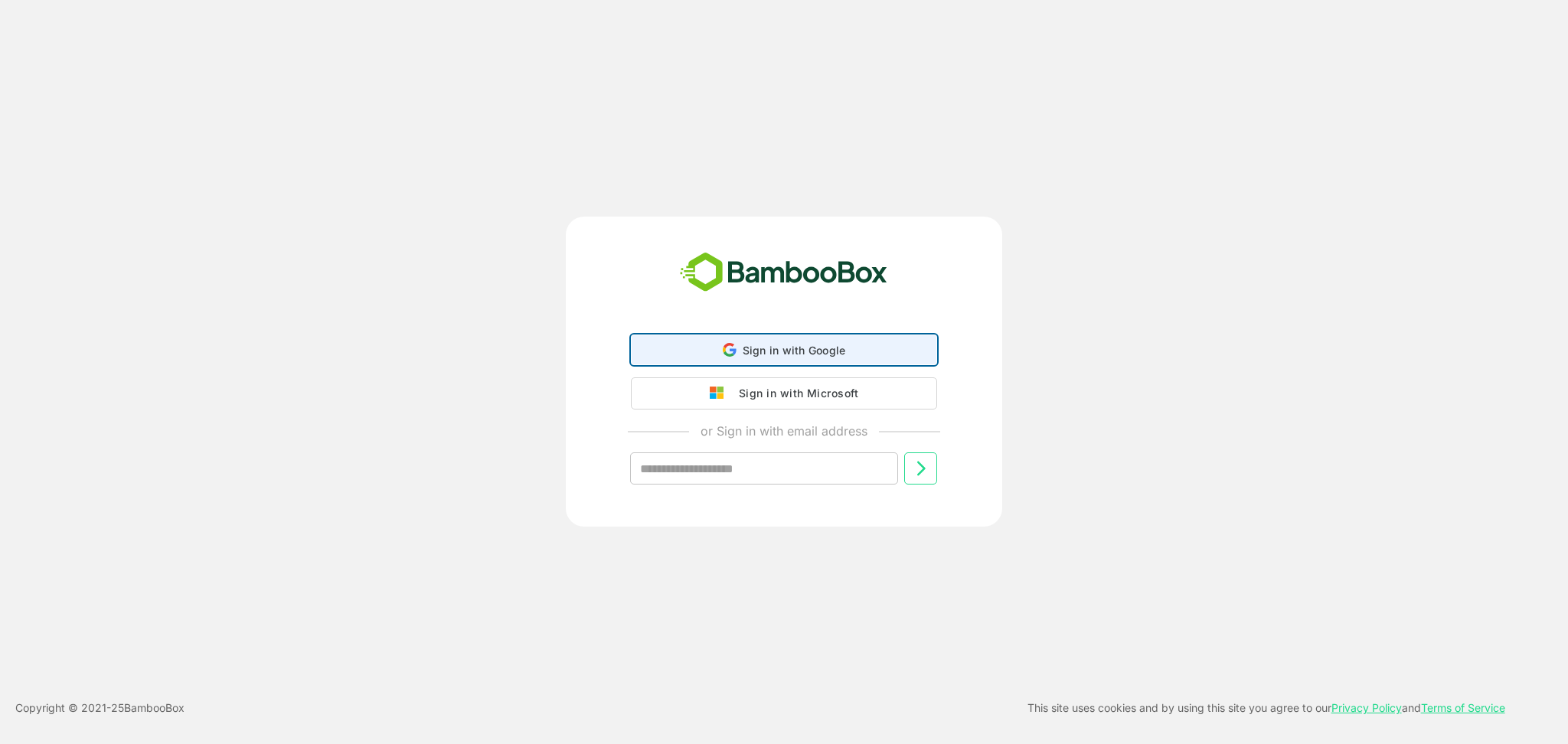
click at [779, 344] on span "Sign in with Google" at bounding box center [794, 351] width 104 height 13
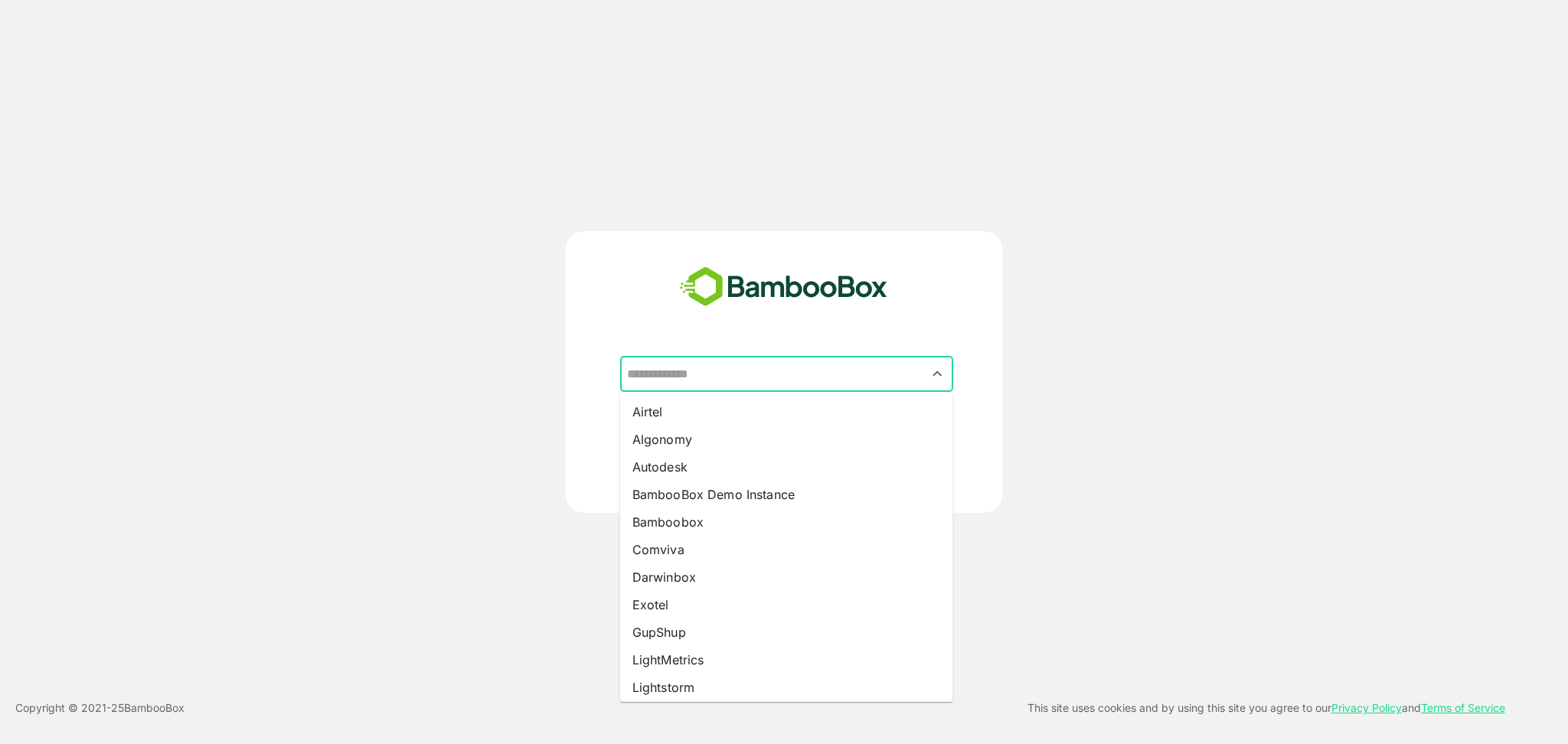
click at [781, 374] on input "text" at bounding box center [786, 374] width 327 height 29
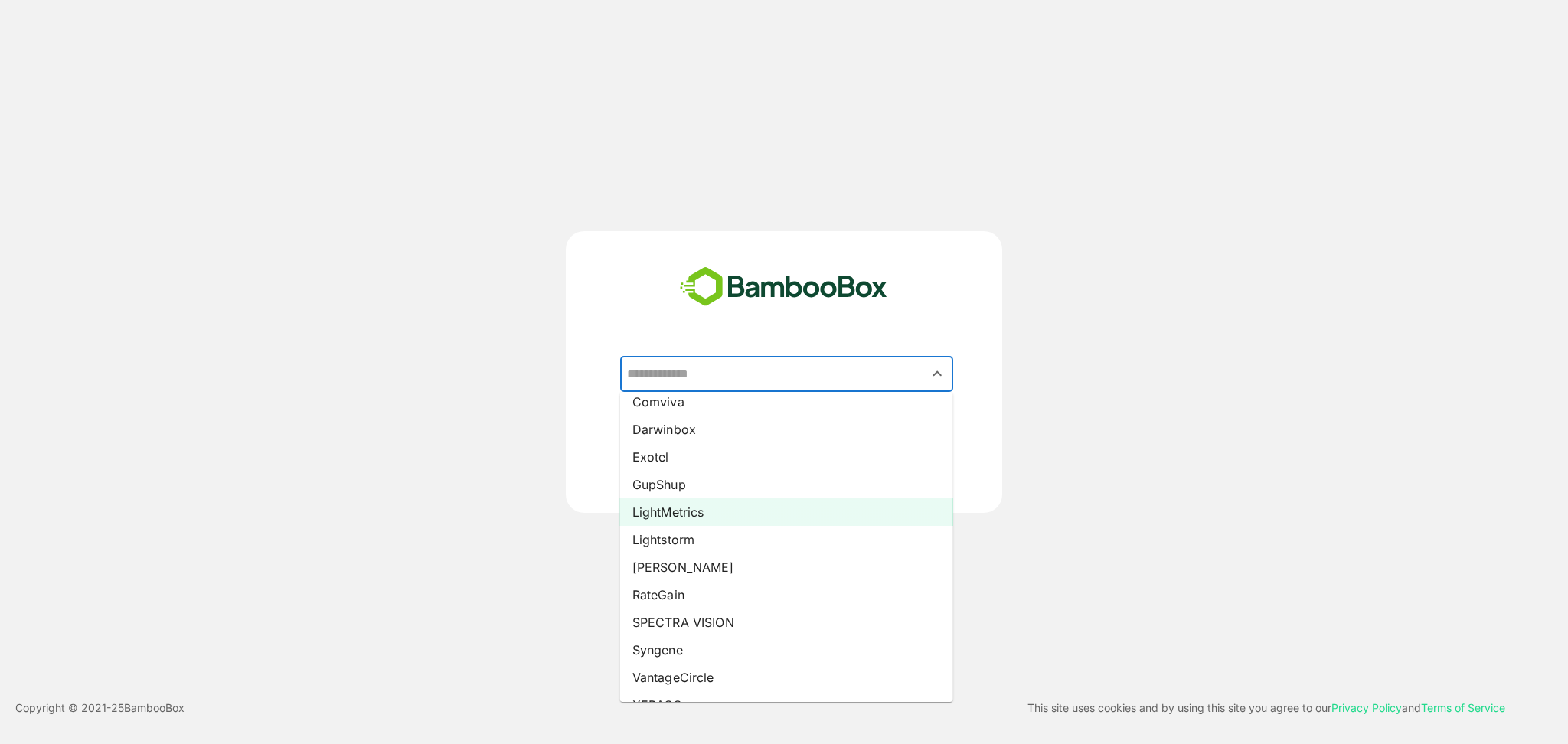
click at [725, 517] on li "LightMetrics" at bounding box center [786, 511] width 333 height 27
type input "**********"
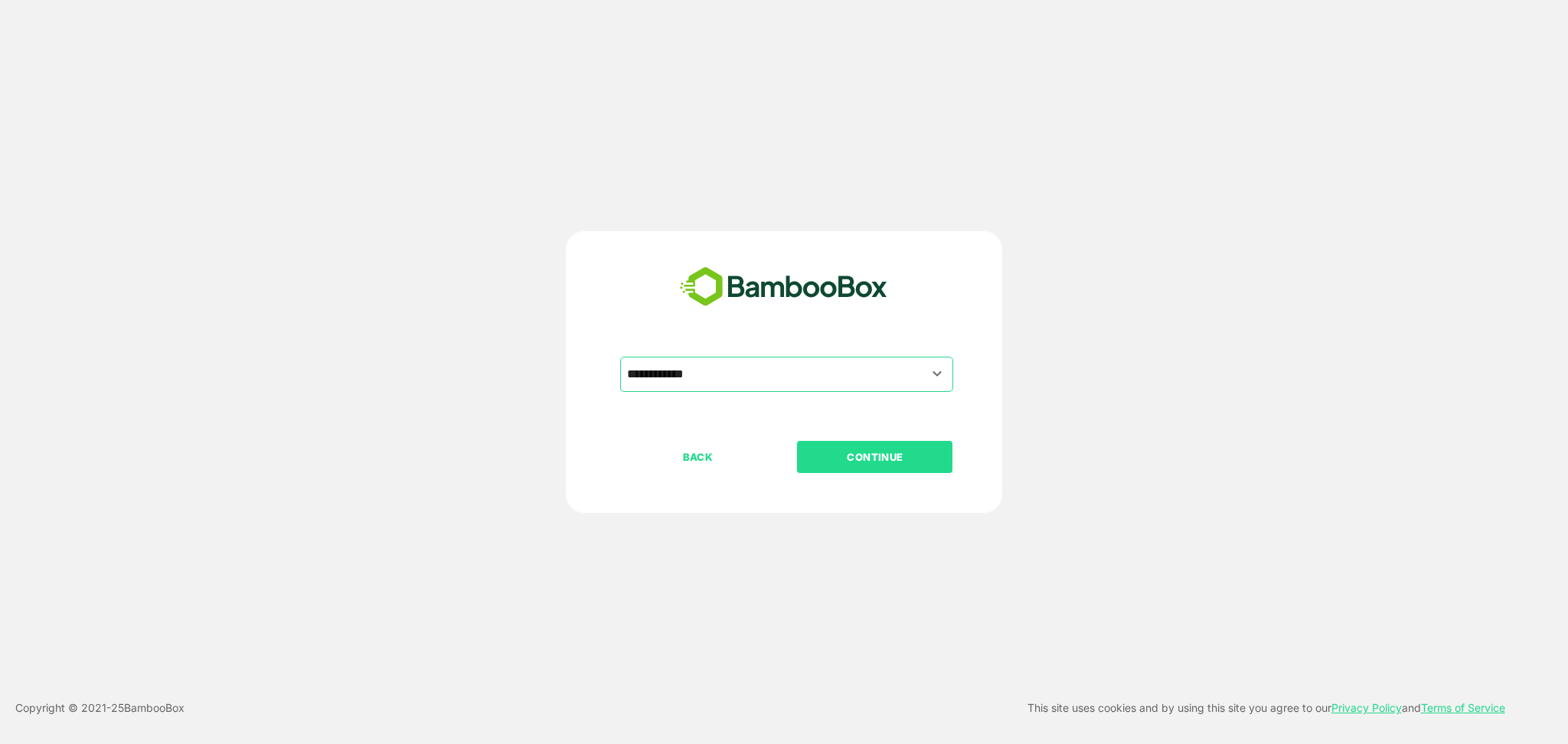
click at [846, 459] on p "CONTINUE" at bounding box center [875, 457] width 153 height 17
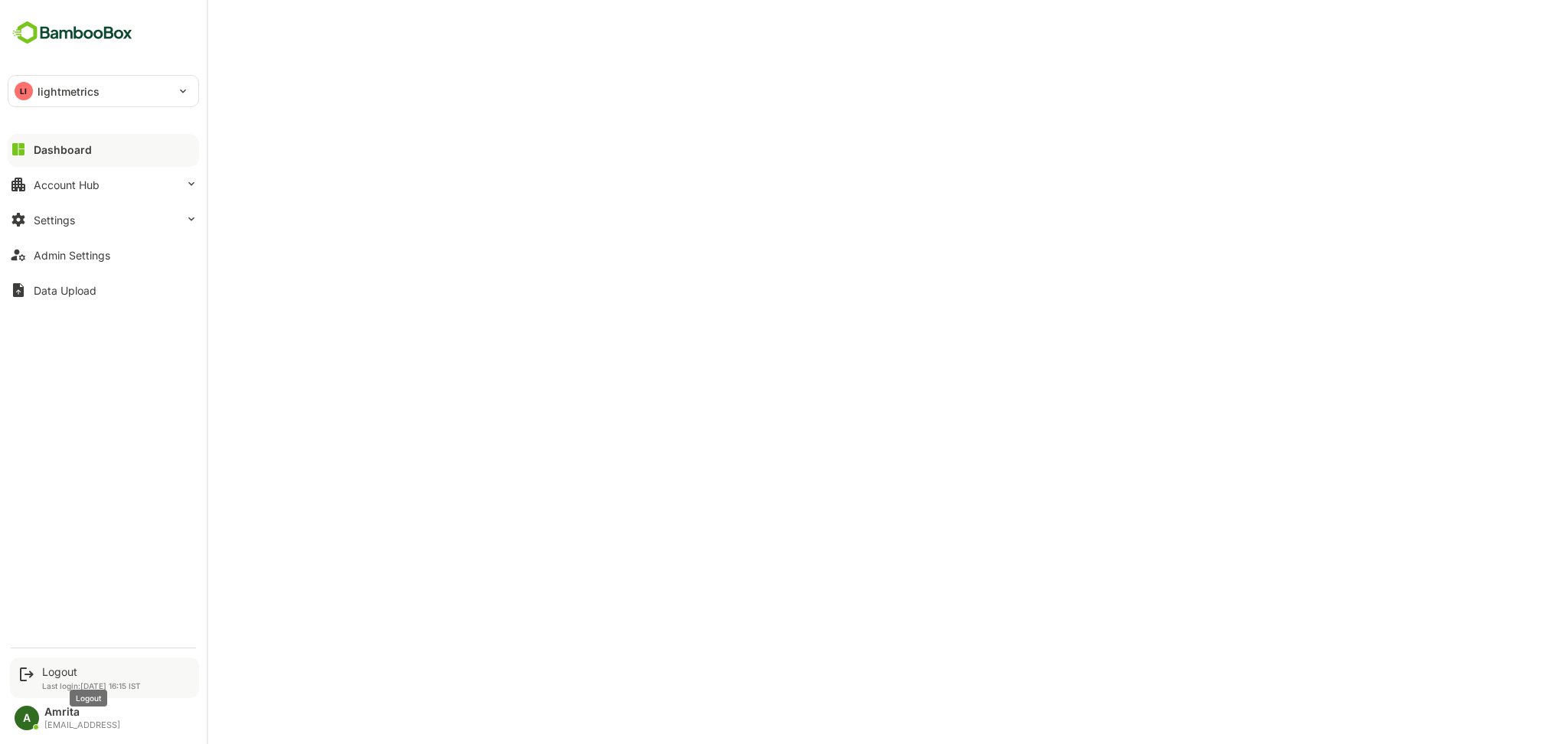
click at [63, 673] on div "Logout" at bounding box center [92, 672] width 99 height 13
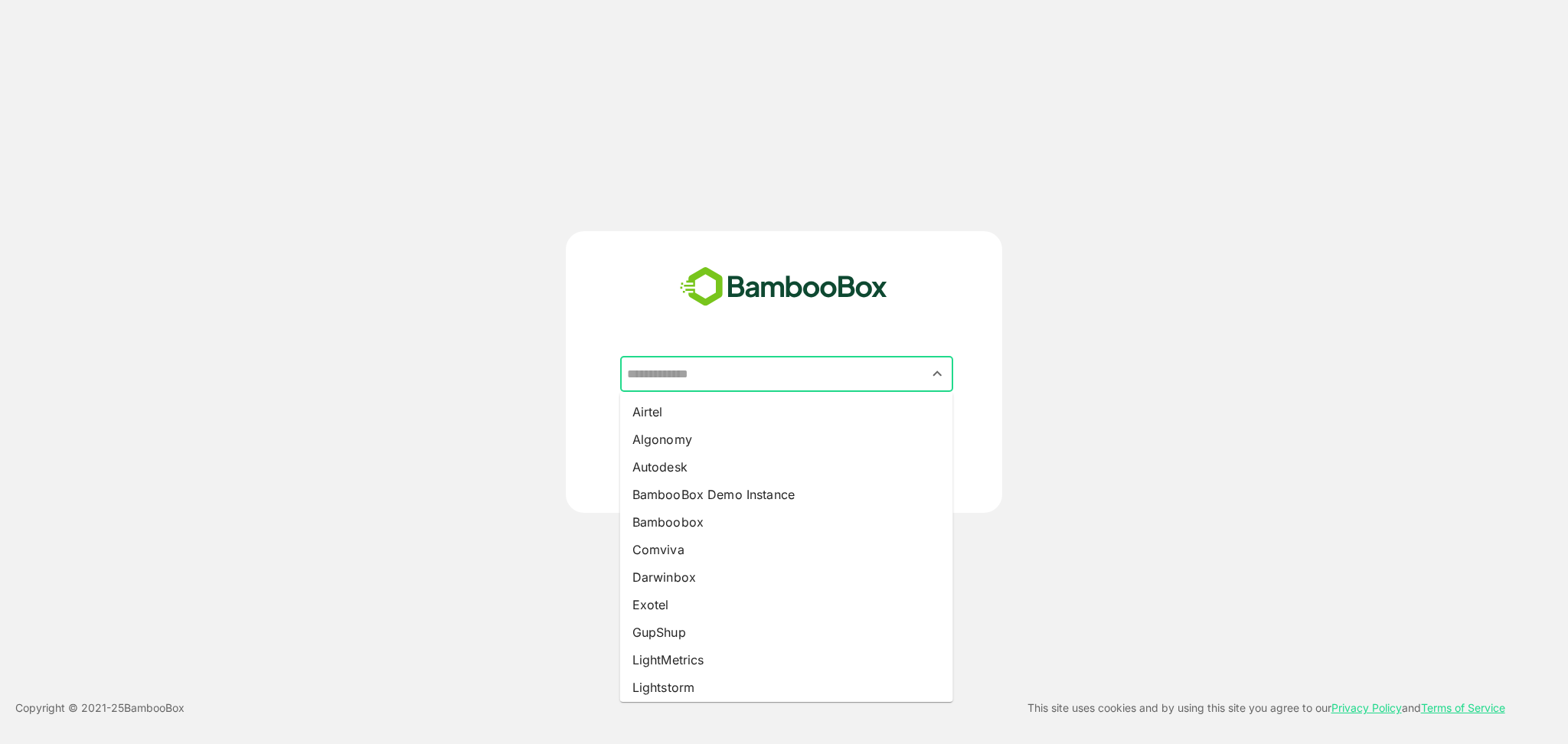
click at [658, 369] on input "text" at bounding box center [786, 374] width 327 height 29
click at [750, 501] on li "BambooBox Demo Instance" at bounding box center [786, 494] width 333 height 27
type input "**********"
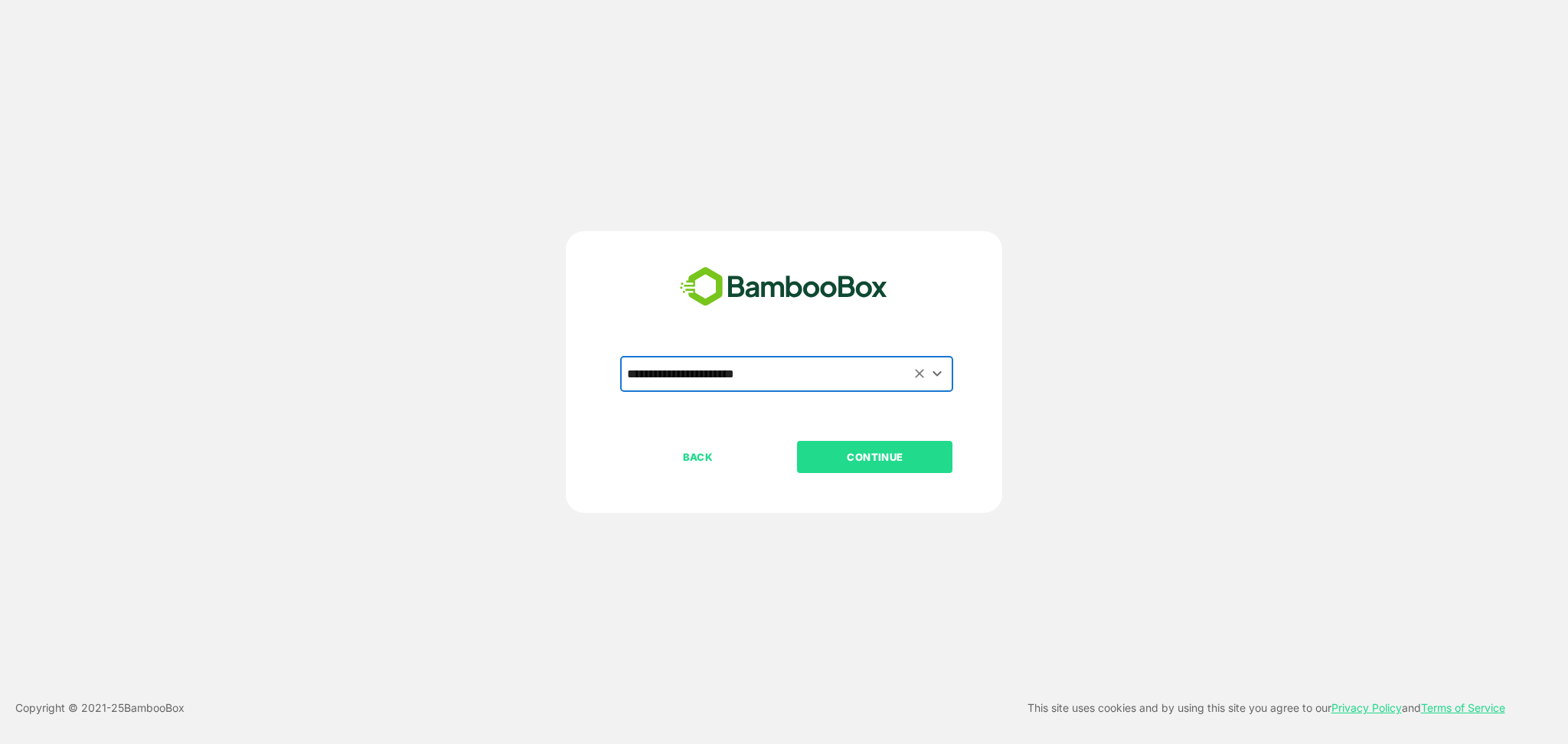
click at [876, 451] on p "CONTINUE" at bounding box center [875, 457] width 153 height 17
